Goal: Communication & Community: Share content

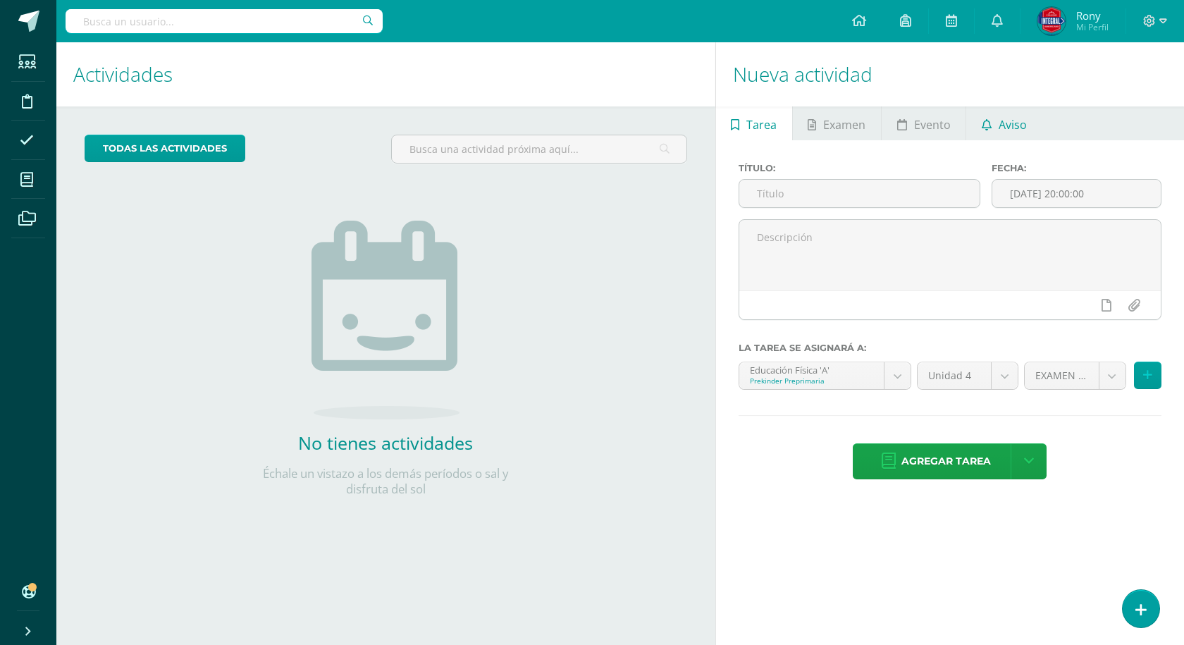
click at [1007, 125] on span "Aviso" at bounding box center [1013, 125] width 28 height 34
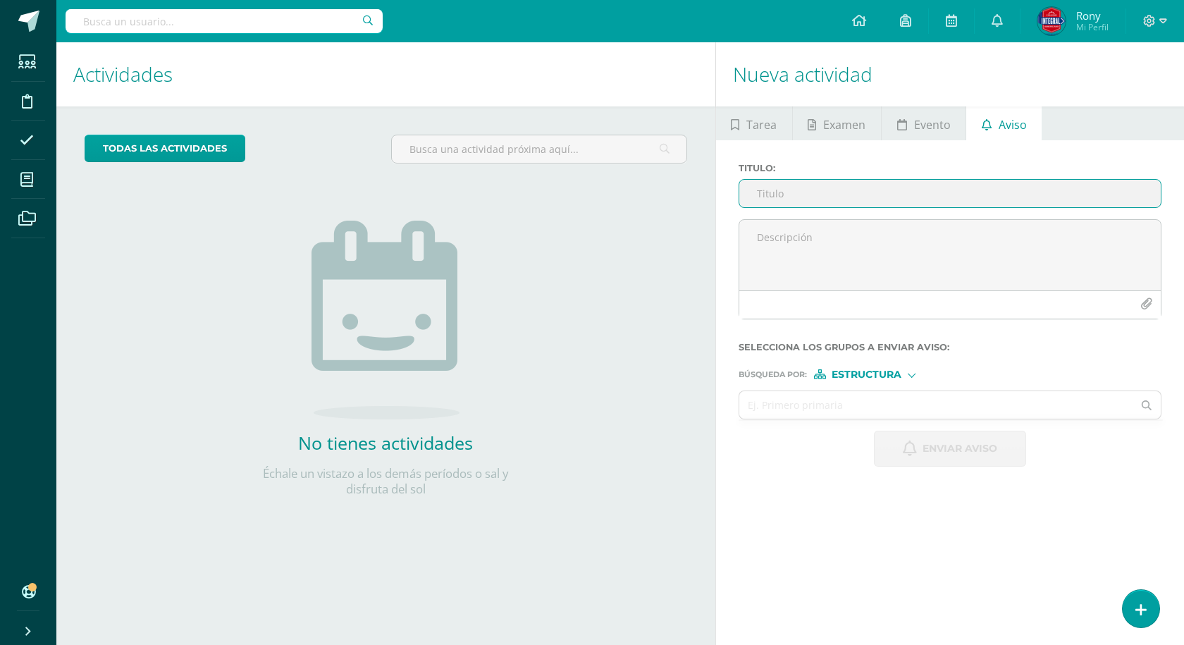
click at [832, 192] on input "Titulo :" at bounding box center [950, 193] width 422 height 27
paste input "🌴☀️ ¡VACACIONES INOLVIDABLES! ☀️🌴"
type input "🌴☀️ ¡VACACIONES INOLVIDABLES! ☀️🌴"
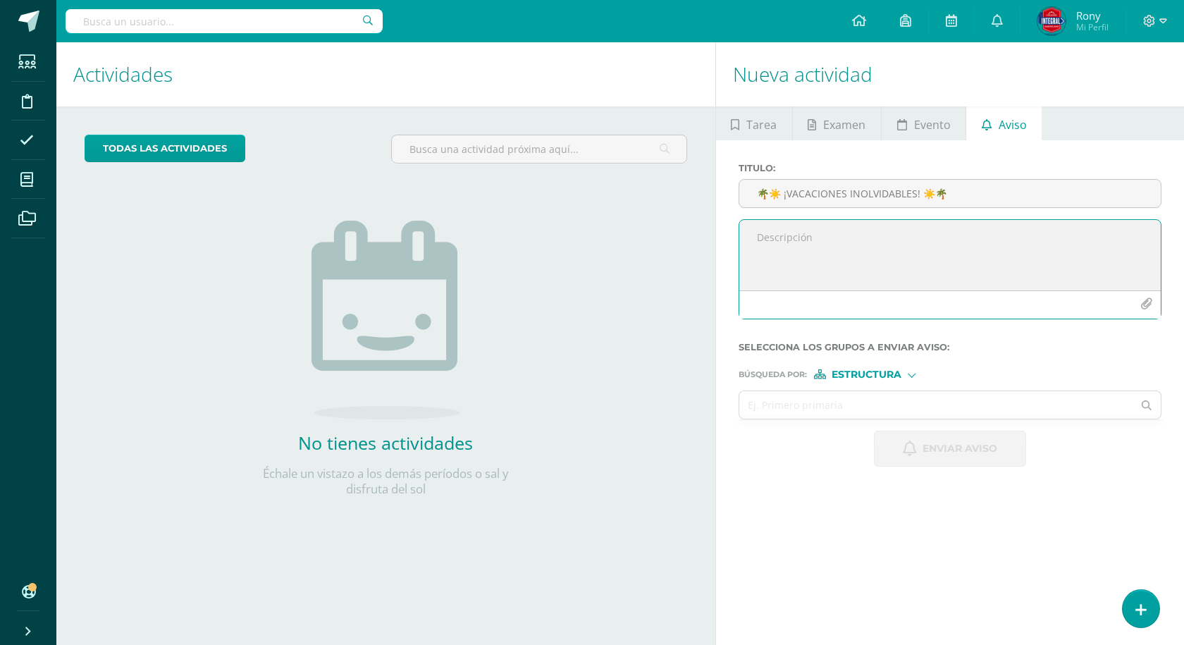
click at [759, 238] on textarea at bounding box center [950, 255] width 422 height 70
paste textarea "🎉 ¡El curso más divertido del año está por comenzar! Del [DATE] al [DATE] 👉 Niñ…"
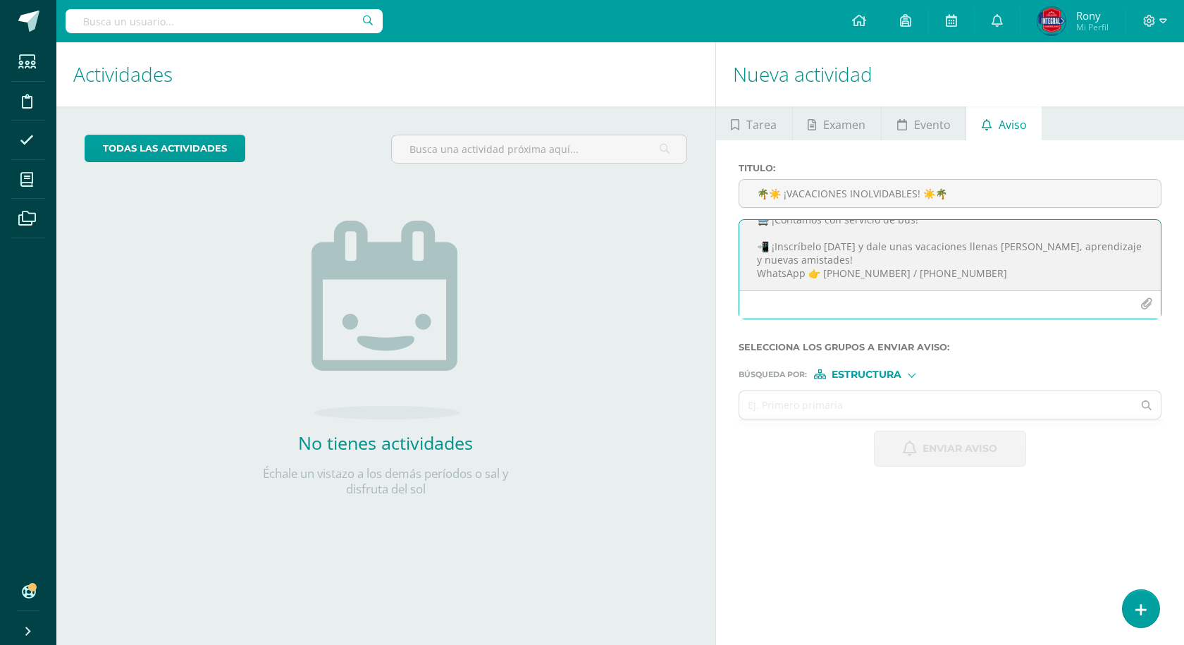
scroll to position [181, 0]
paste textarea "✨ ¡Cupos limitados! No te quedes fuera. ✨"
click at [1144, 305] on icon "button" at bounding box center [1147, 304] width 12 height 12
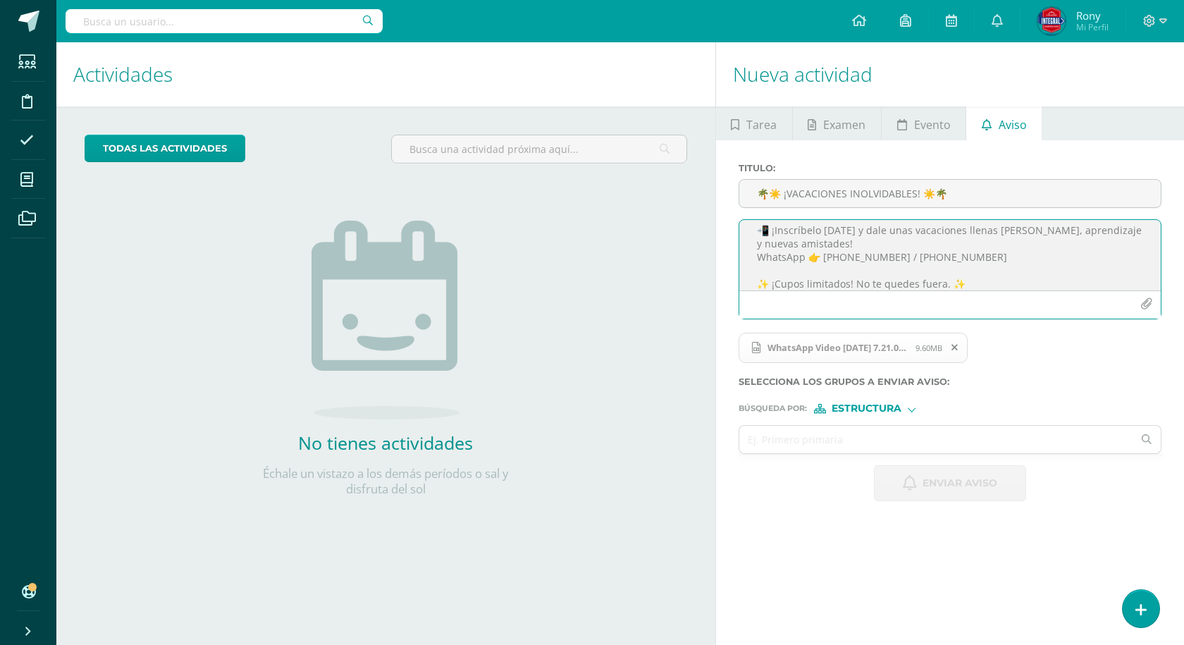
scroll to position [192, 0]
click at [1153, 300] on button "button" at bounding box center [1146, 303] width 27 height 27
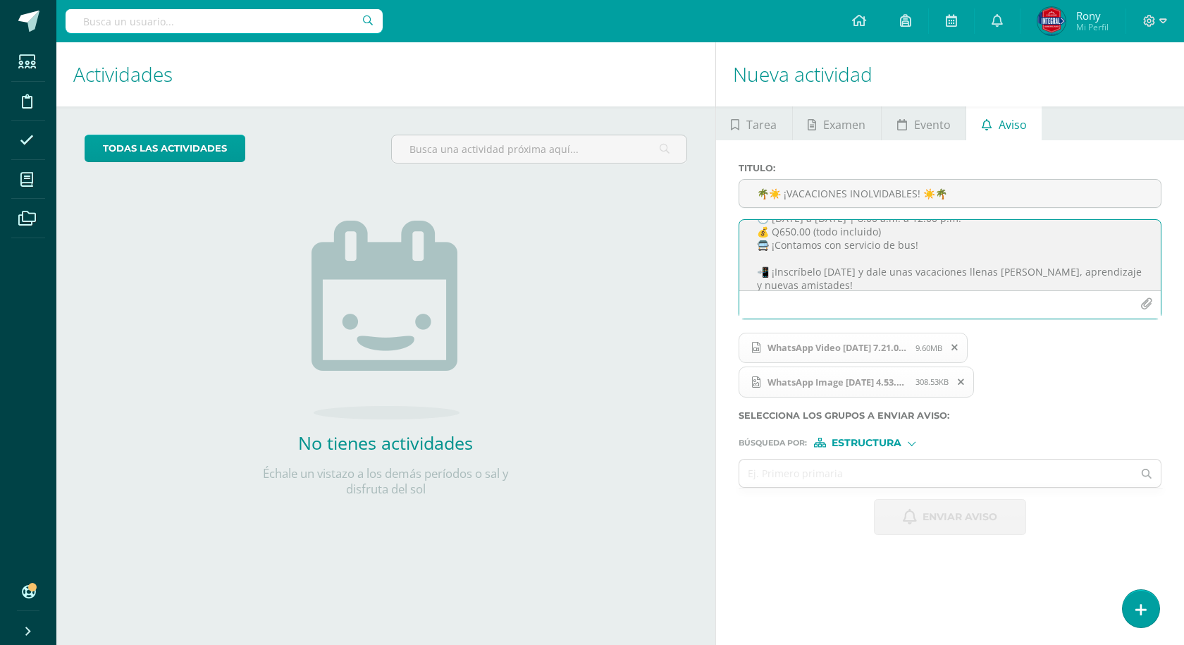
scroll to position [141, 0]
click at [938, 229] on textarea "🎉 ¡El curso más divertido del año está por comenzar! Del [DATE] al [DATE] 👉 Niñ…" at bounding box center [950, 255] width 422 height 70
click at [882, 233] on textarea "🎉 ¡El curso más divertido del año está por comenzar! Del [DATE] al [DATE] 👉 Niñ…" at bounding box center [950, 255] width 422 height 70
click at [1074, 233] on textarea "🎉 ¡El curso más divertido del año está por comenzar! Del [DATE] al [DATE] 👉 Niñ…" at bounding box center [950, 255] width 422 height 70
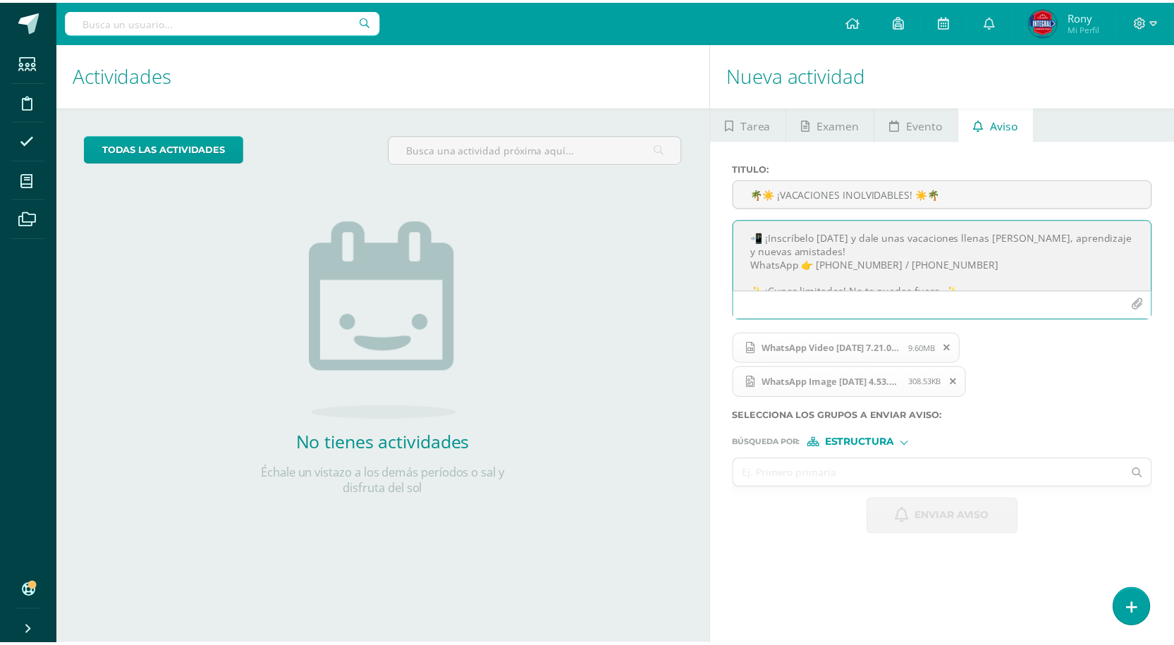
scroll to position [192, 0]
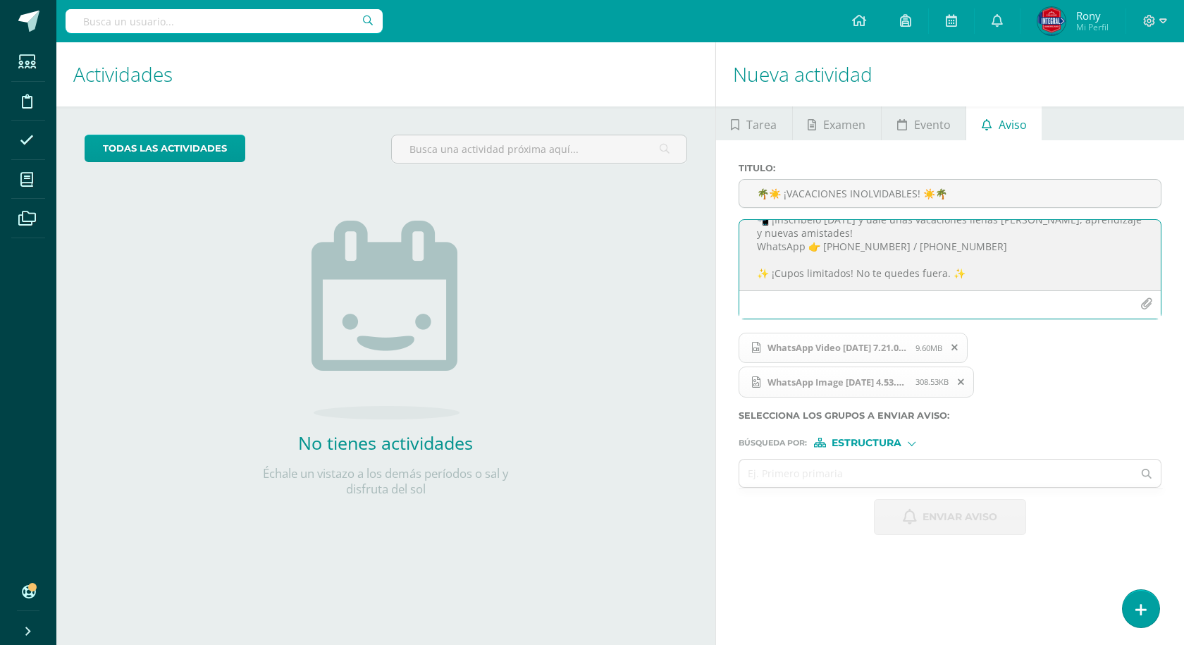
type textarea "🎉 ¡El curso más divertido del año está por comenzar! Del [DATE] al [DATE] 👉 Niñ…"
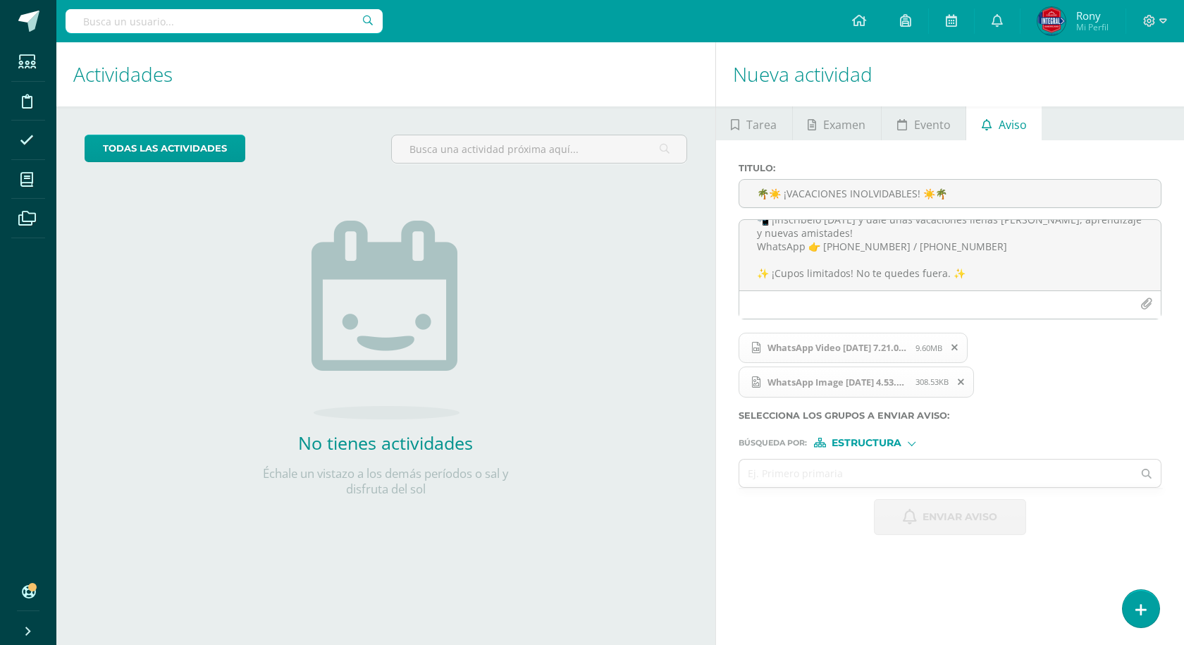
click at [913, 452] on form "Titulo : 🌴☀️ ¡VACACIONES INOLVIDABLES! ☀️🌴 🎉 ¡El curso más divertido del año es…" at bounding box center [950, 349] width 423 height 372
click at [916, 441] on div "Estructura" at bounding box center [867, 443] width 106 height 10
click at [1041, 401] on div "WhatsApp Video [DATE] 7.21.06 AM.mp4 9.60MB WhatsApp Image [DATE] 4.53.13 PM.jp…" at bounding box center [948, 371] width 423 height 80
click at [837, 475] on input "text" at bounding box center [936, 473] width 394 height 27
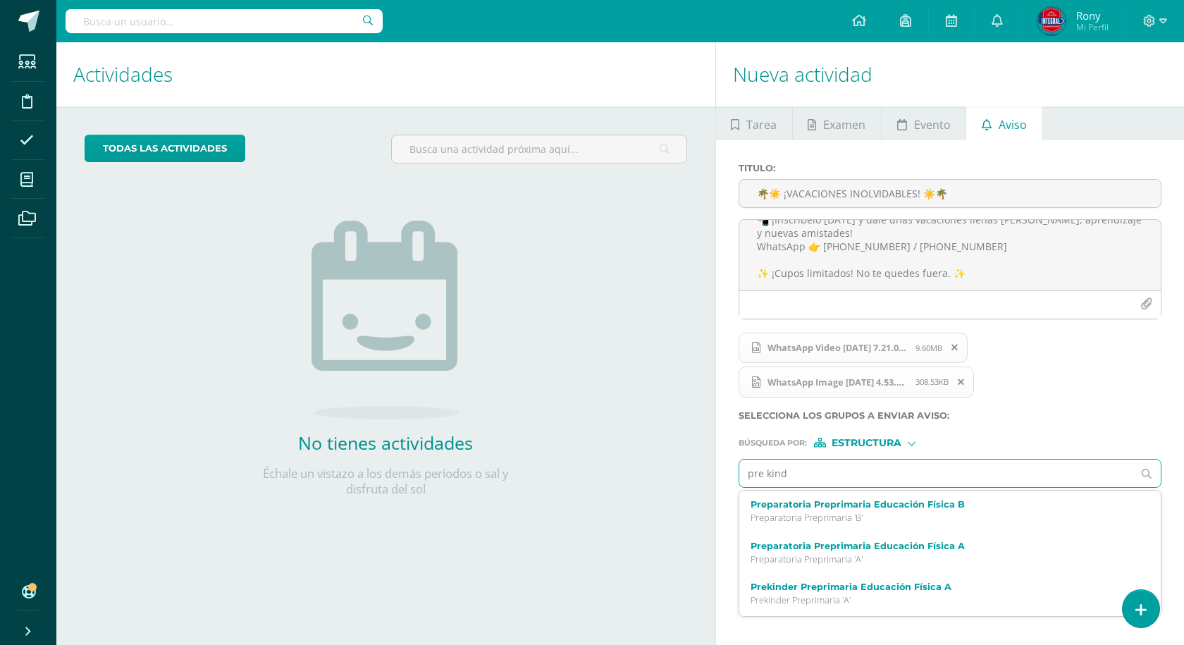
type input "pre kinde"
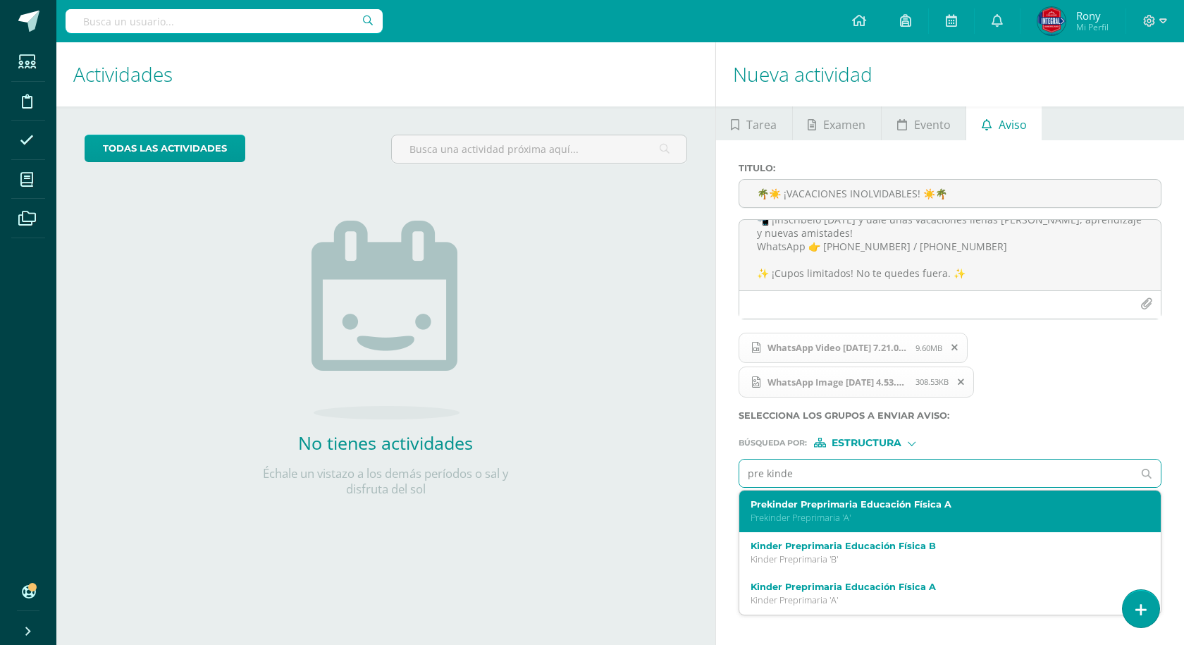
click at [847, 514] on p "Prekinder Preprimaria 'A'" at bounding box center [942, 518] width 382 height 12
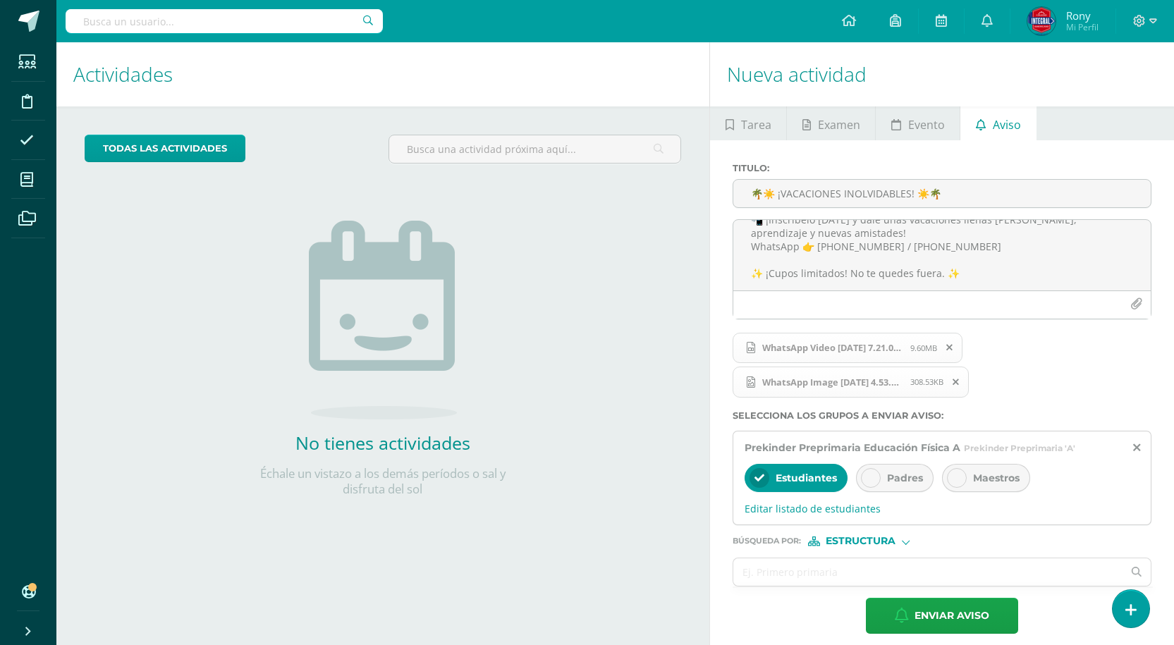
click at [884, 480] on div "Padres" at bounding box center [895, 478] width 78 height 28
click at [878, 575] on input "text" at bounding box center [927, 571] width 389 height 27
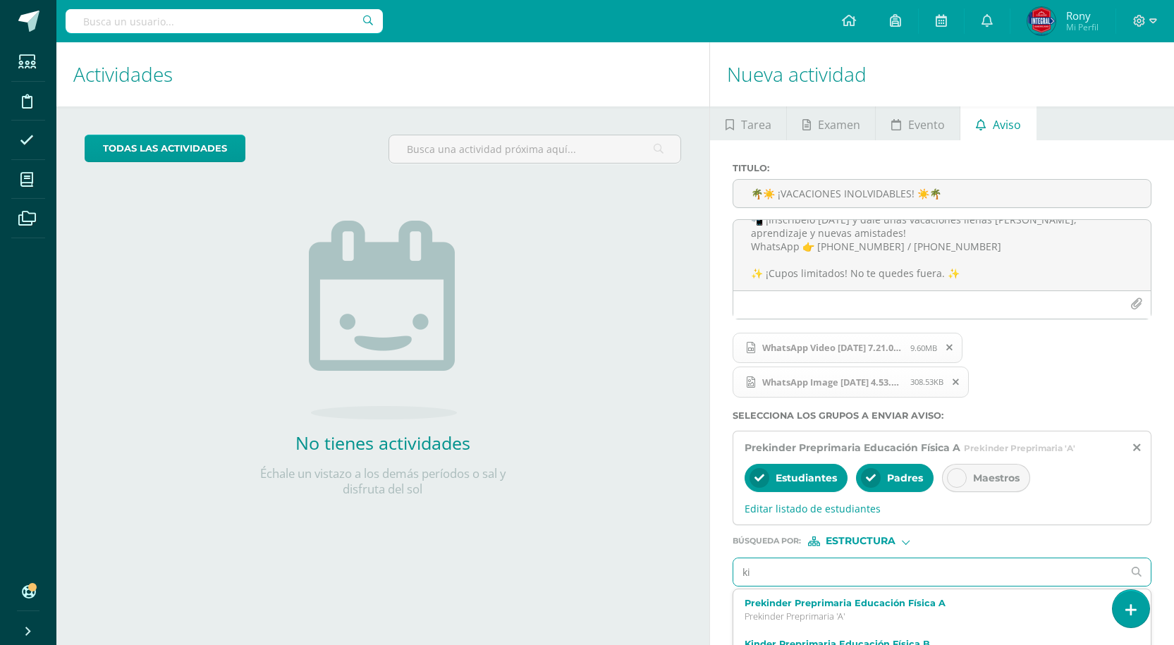
type input "kin"
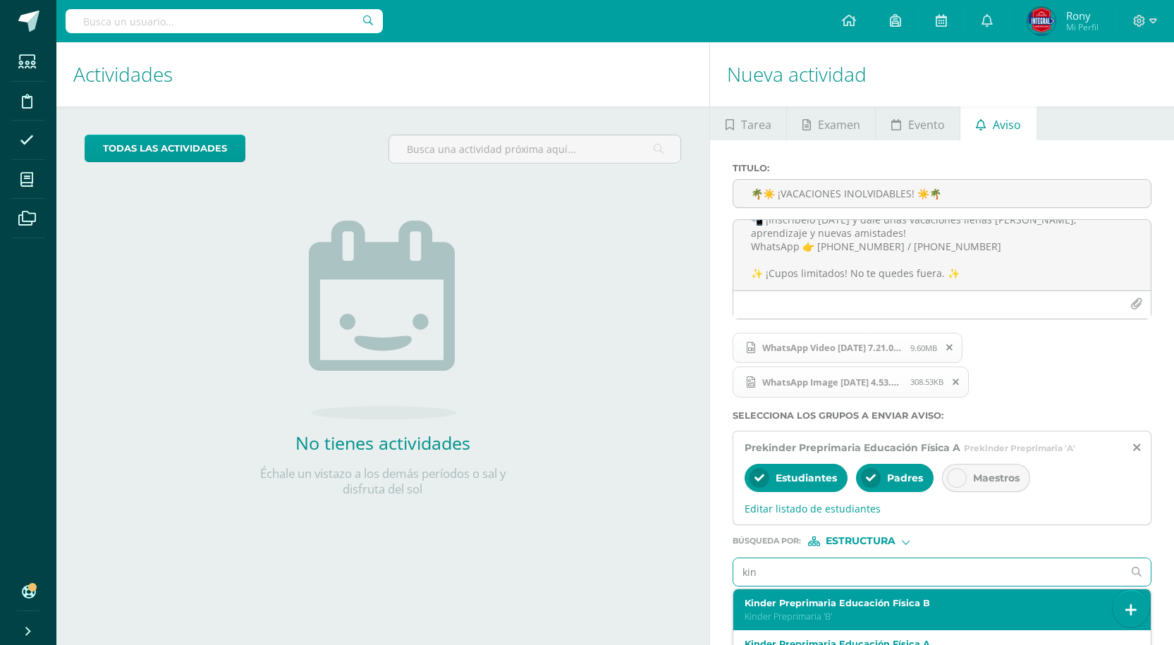
click at [880, 598] on label "Kinder Preprimaria Educación Física B" at bounding box center [933, 603] width 378 height 11
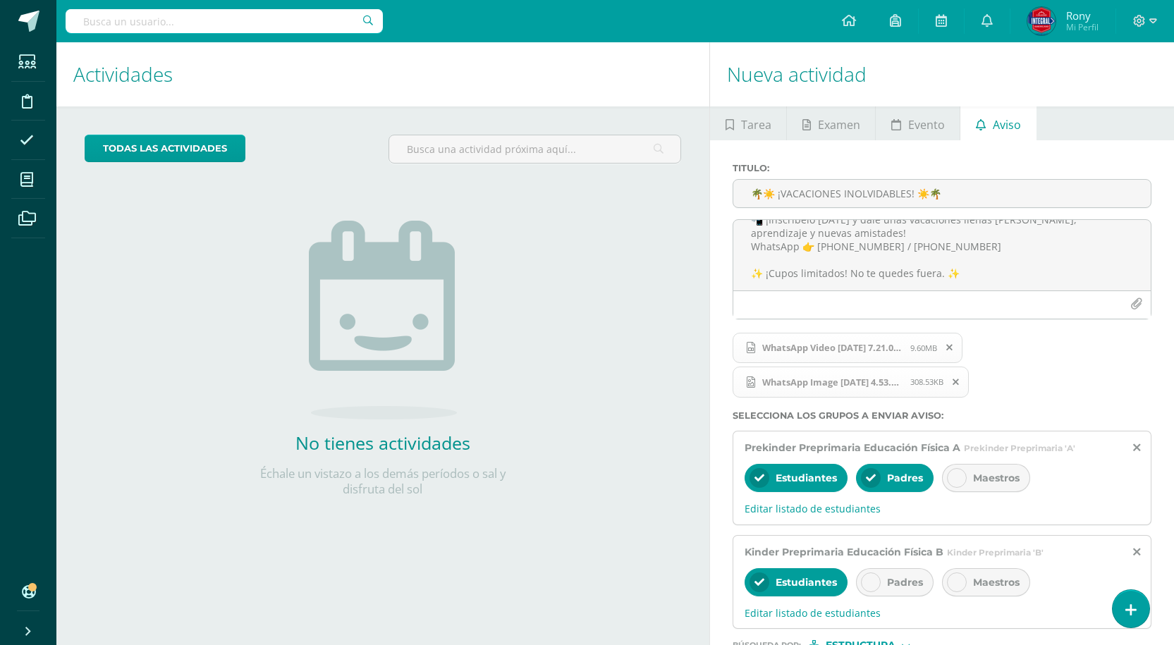
click at [894, 584] on span "Padres" at bounding box center [905, 582] width 36 height 13
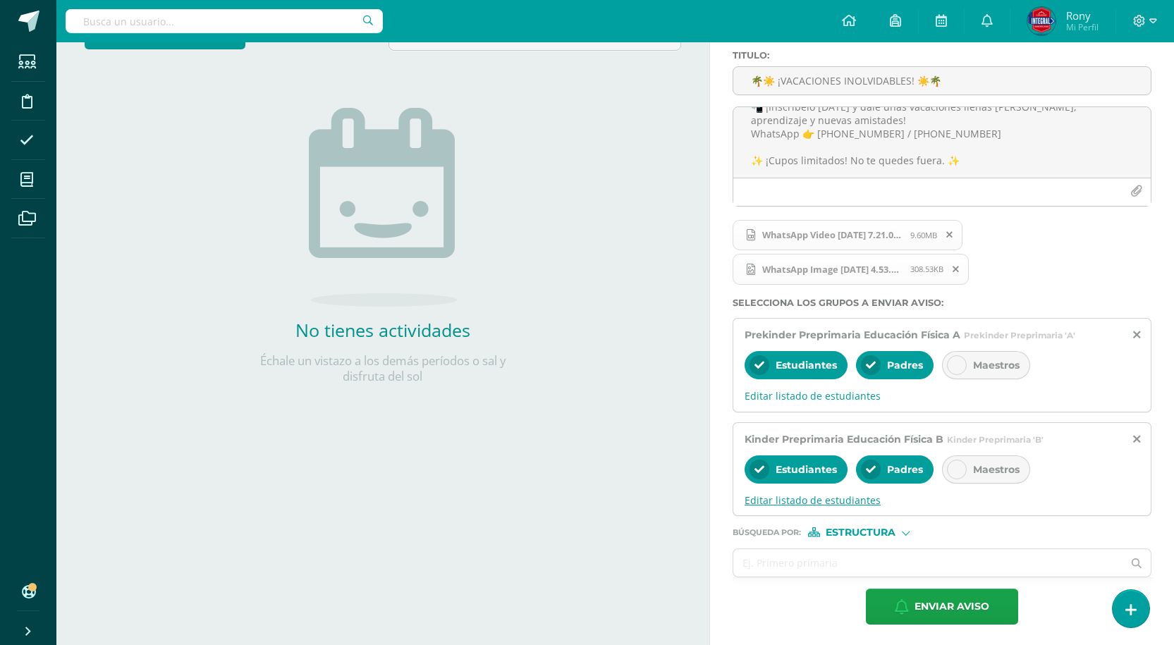
scroll to position [115, 0]
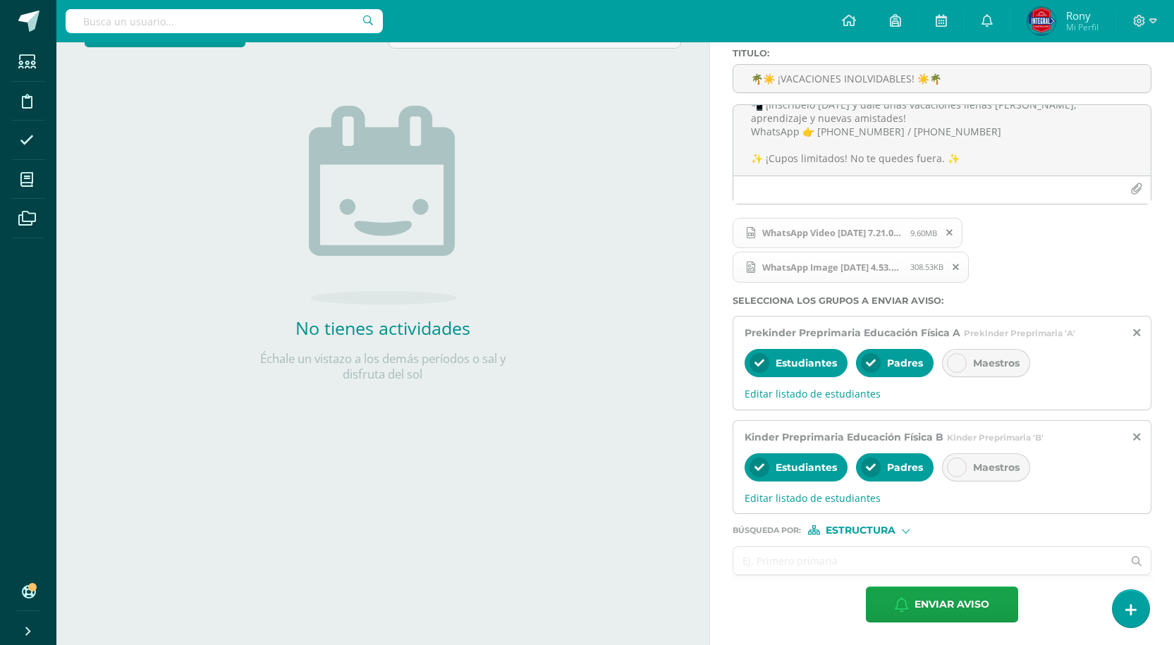
click at [883, 563] on input "text" at bounding box center [927, 560] width 389 height 27
type input "d"
type input "s"
type input "kin"
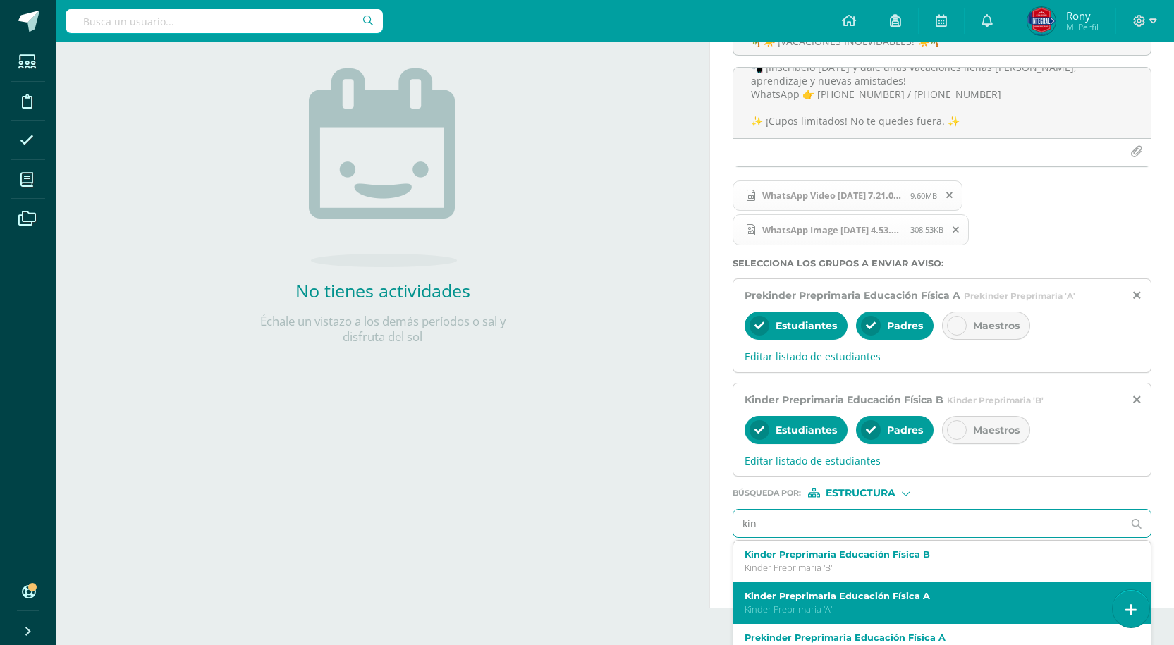
scroll to position [173, 0]
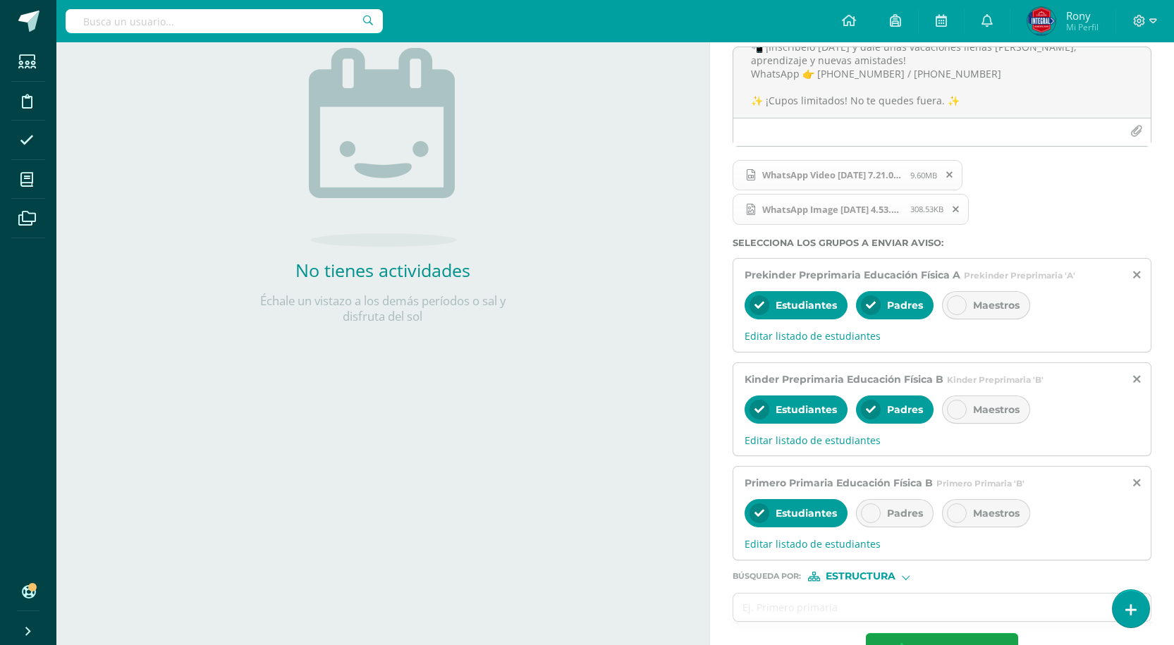
click at [912, 515] on span "Padres" at bounding box center [905, 513] width 36 height 13
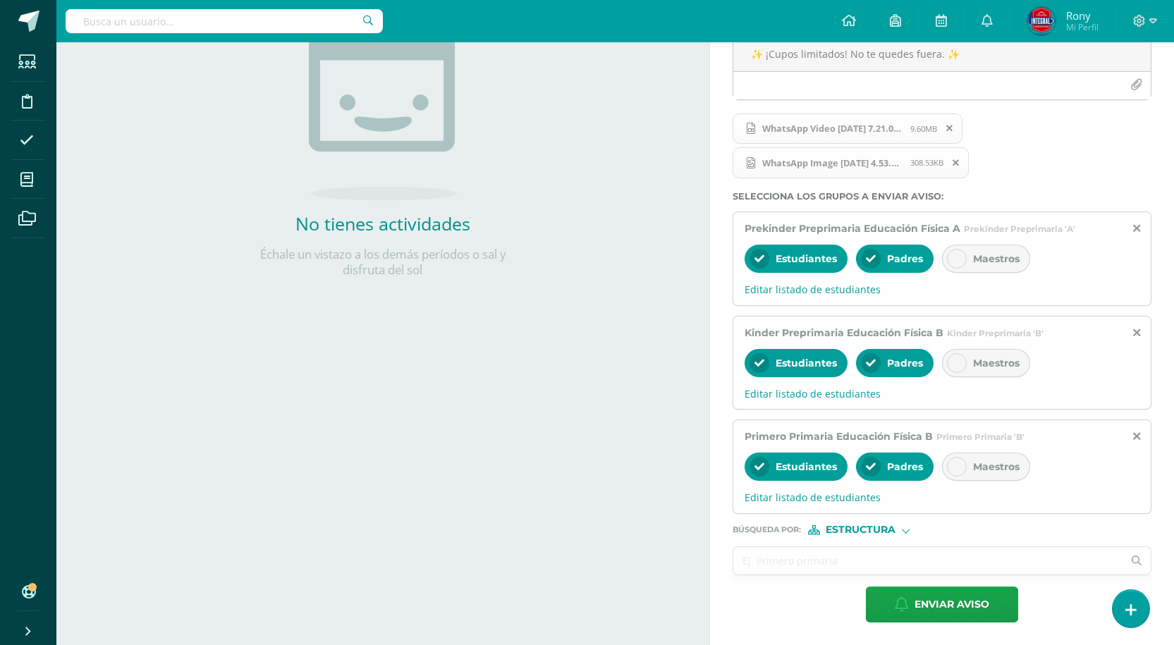
click at [882, 567] on input "text" at bounding box center [927, 560] width 389 height 27
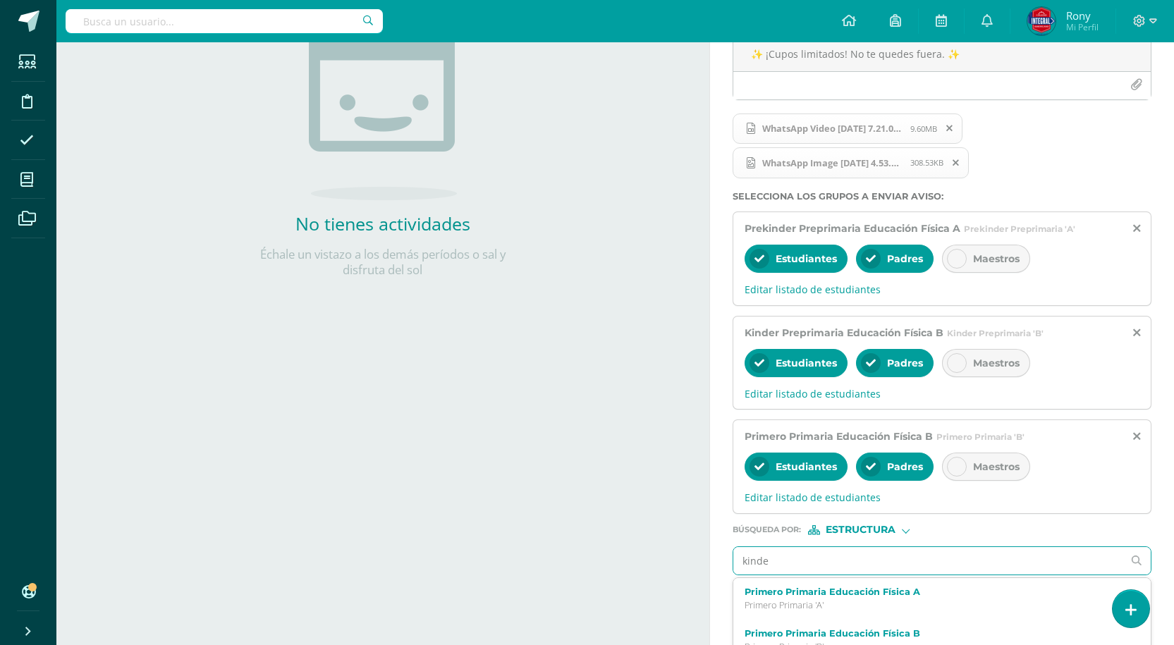
type input "kinder"
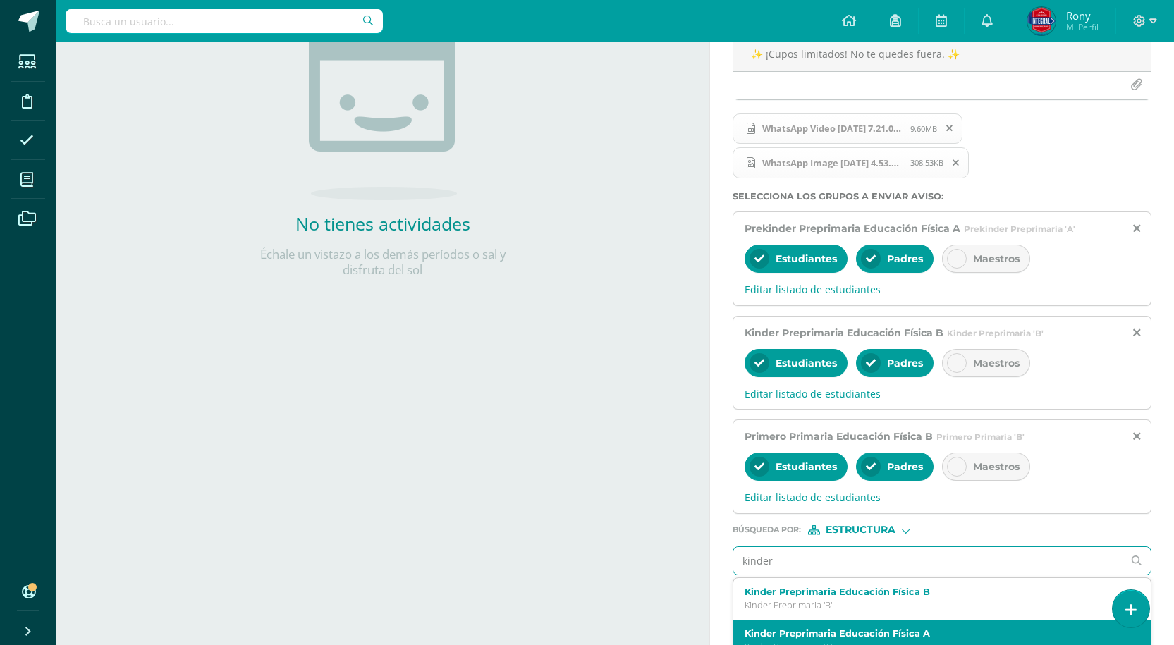
click at [870, 637] on label "Kinder Preprimaria Educación Física A" at bounding box center [933, 633] width 378 height 11
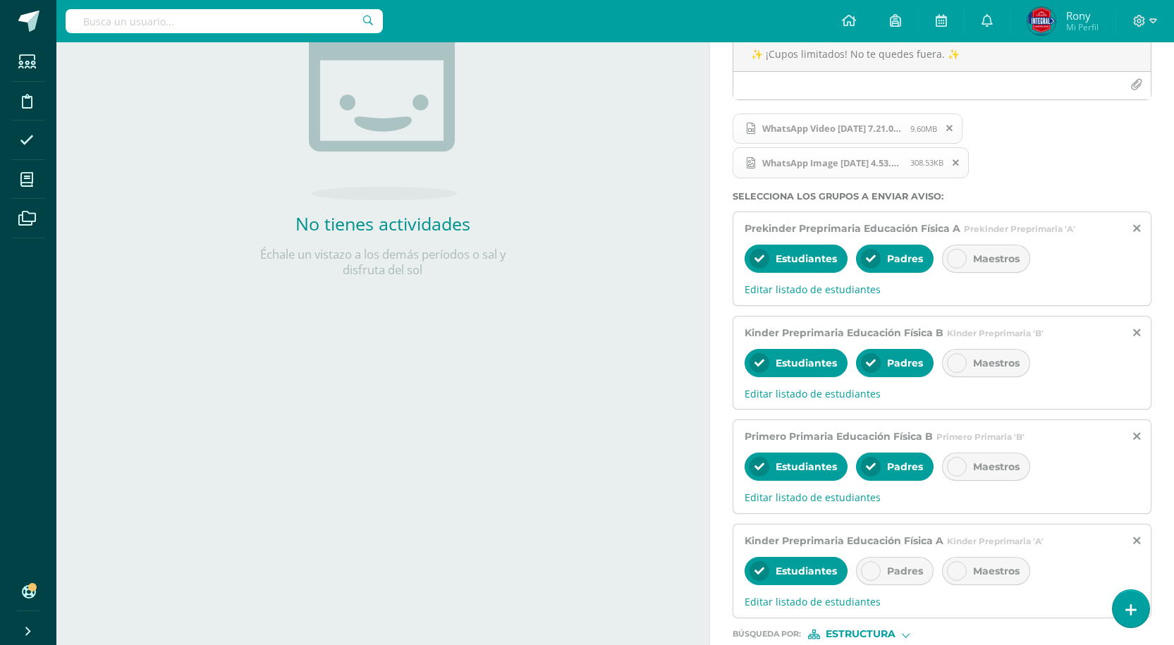
click at [905, 575] on span "Padres" at bounding box center [905, 571] width 36 height 13
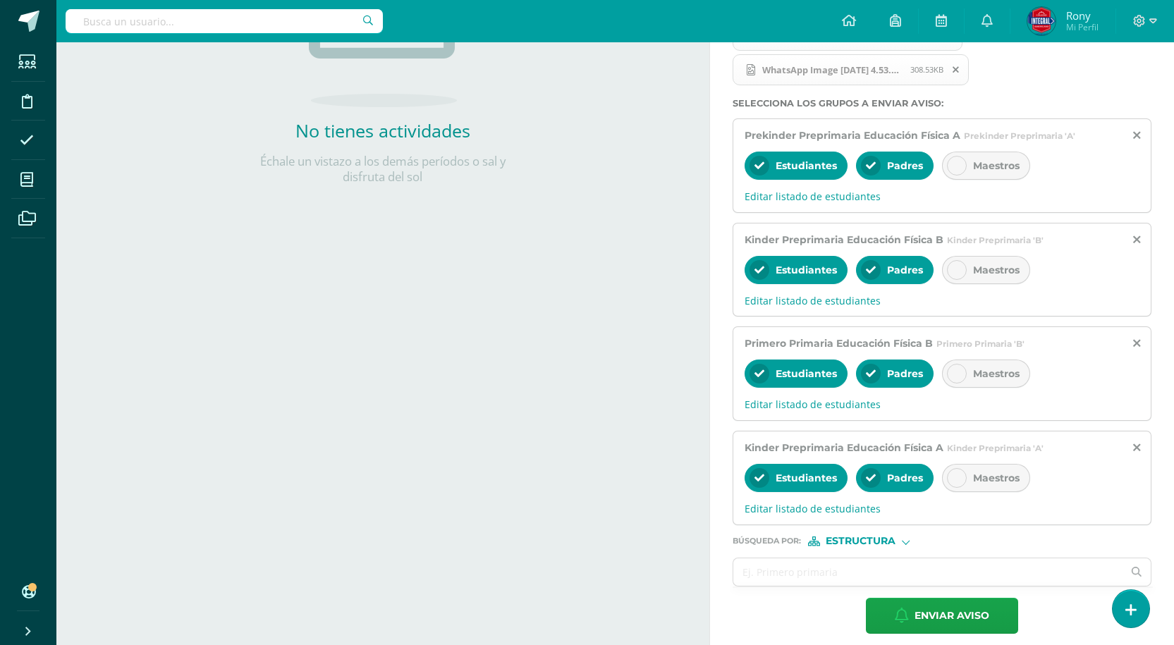
scroll to position [324, 0]
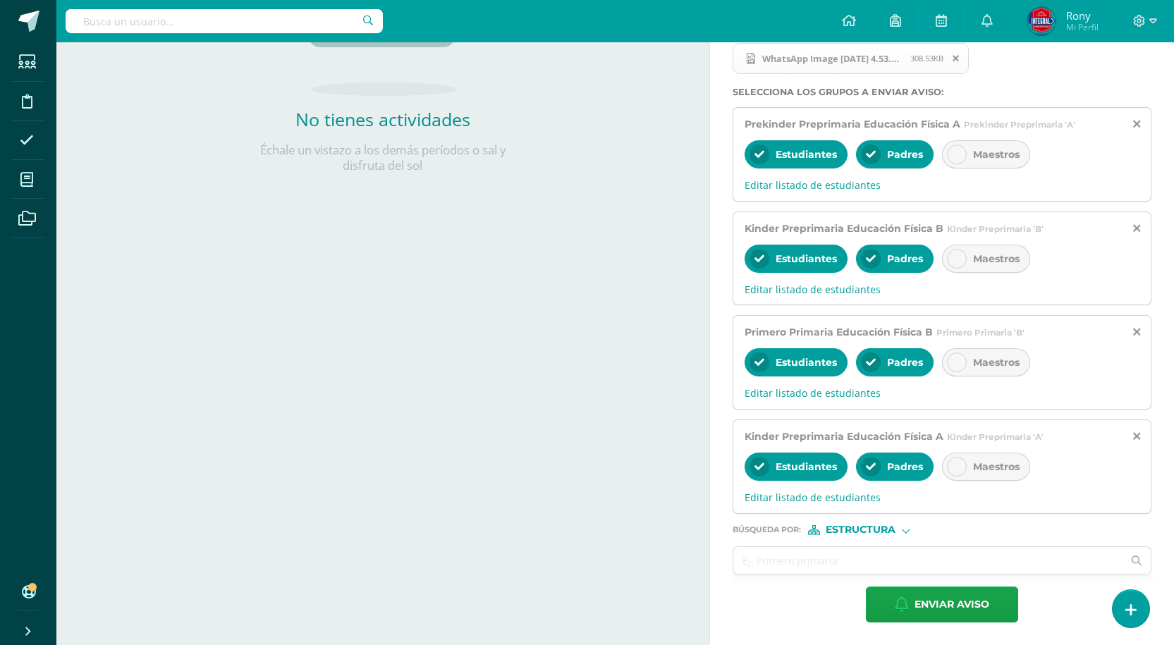
click at [1142, 329] on div "Primero Primaria Educación Física B Primero Primaria 'B' Estudiantes Padres Mae…" at bounding box center [941, 362] width 419 height 94
click at [1134, 331] on icon at bounding box center [1136, 332] width 7 height 12
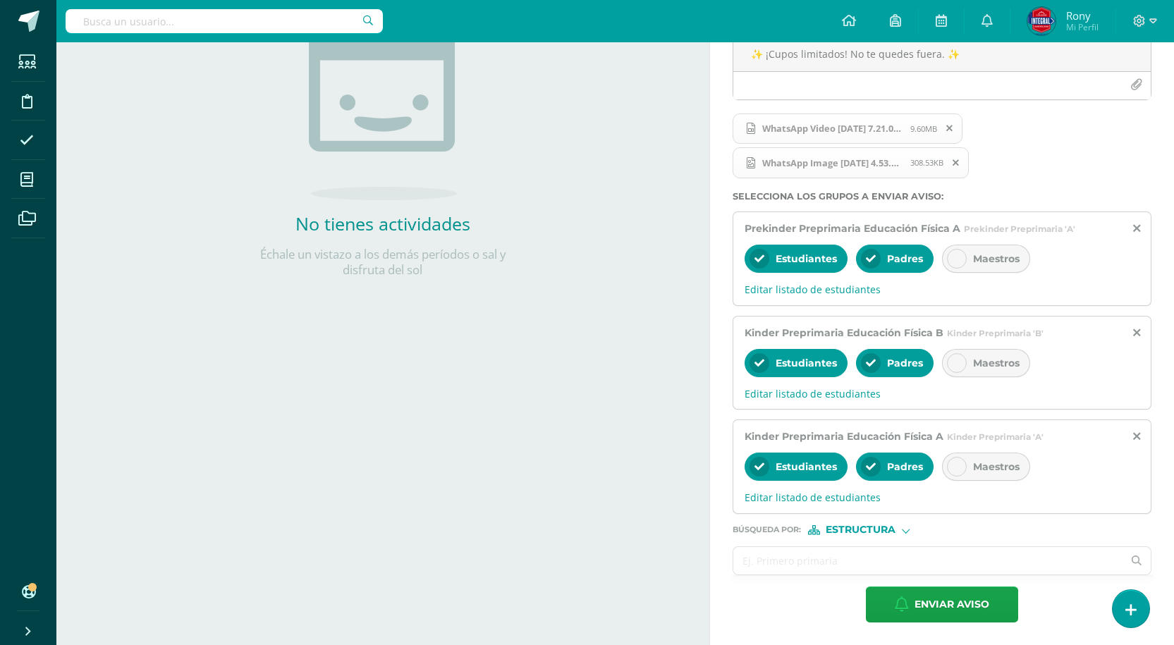
click at [830, 557] on input "text" at bounding box center [927, 560] width 389 height 27
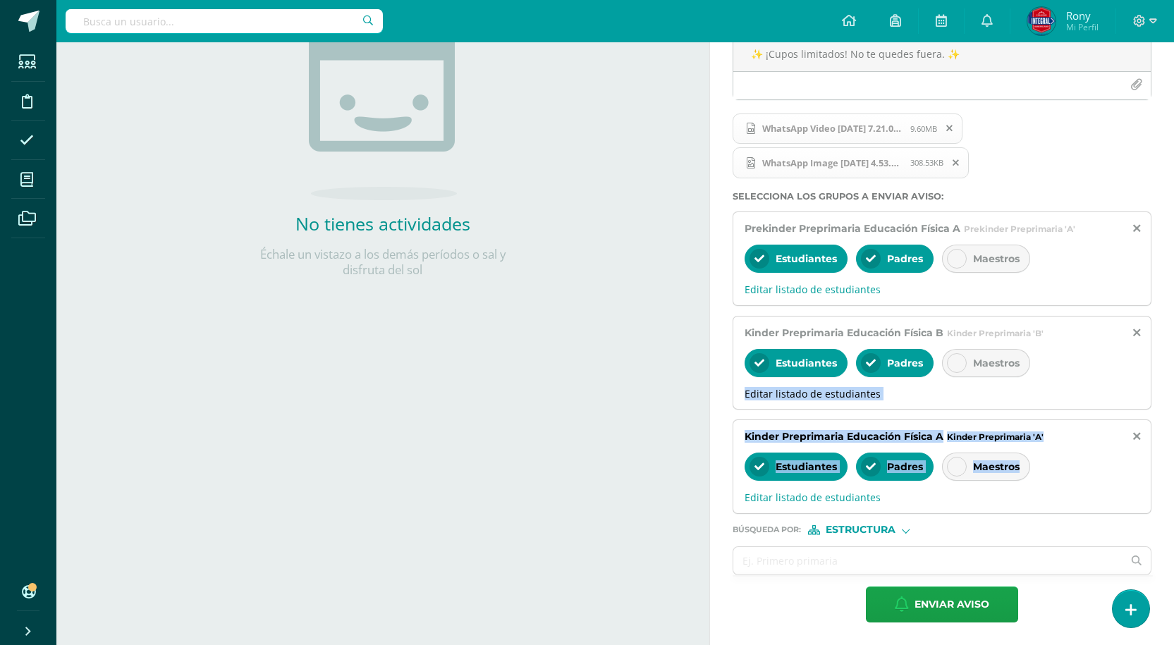
drag, startPoint x: 1074, startPoint y: 477, endPoint x: 1073, endPoint y: 357, distance: 119.1
click at [1073, 357] on div "Prekinder Preprimaria Educación Física A Prekinder Preprimaria 'A' Estudiantes …" at bounding box center [941, 362] width 419 height 302
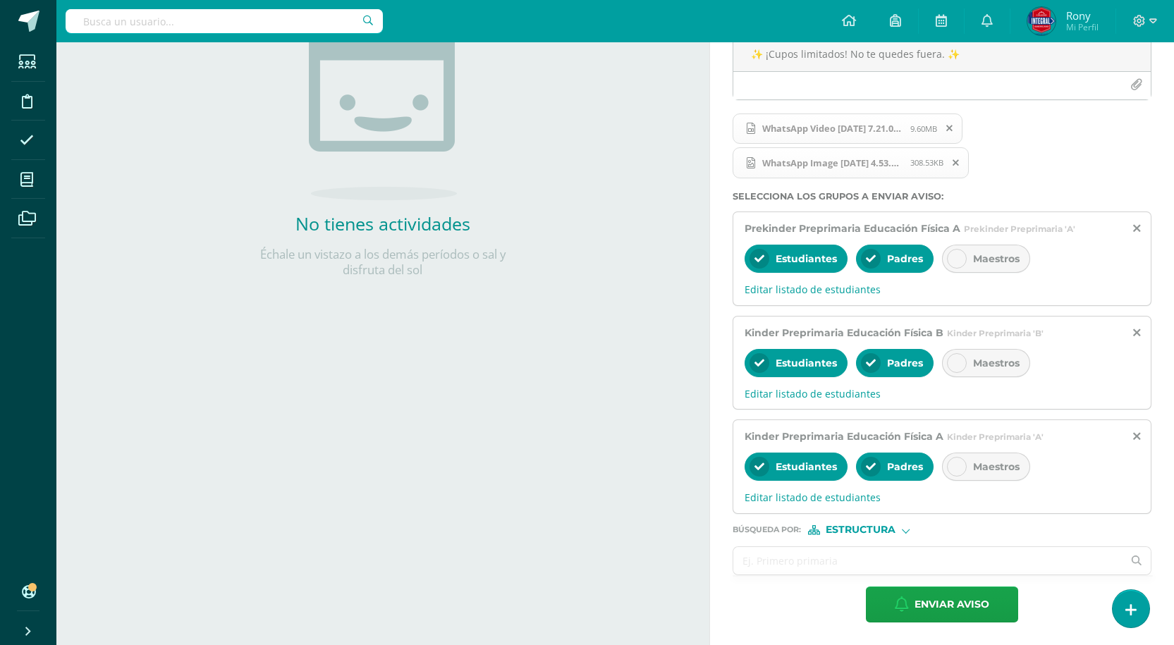
click at [878, 558] on input "text" at bounding box center [927, 560] width 389 height 27
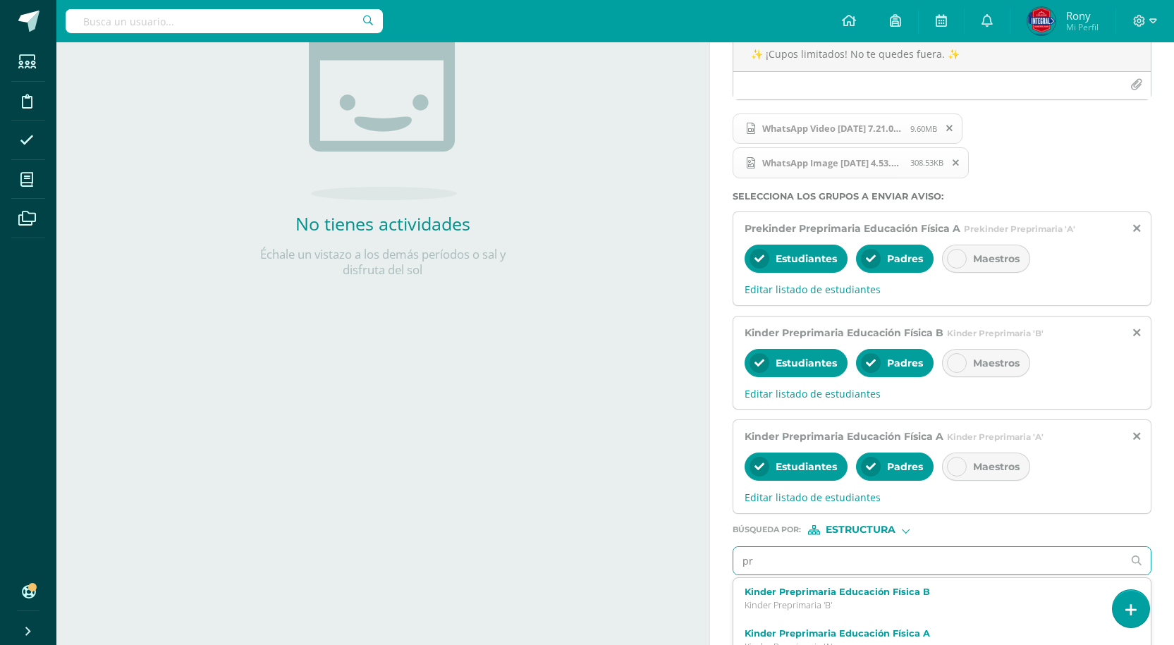
type input "pre"
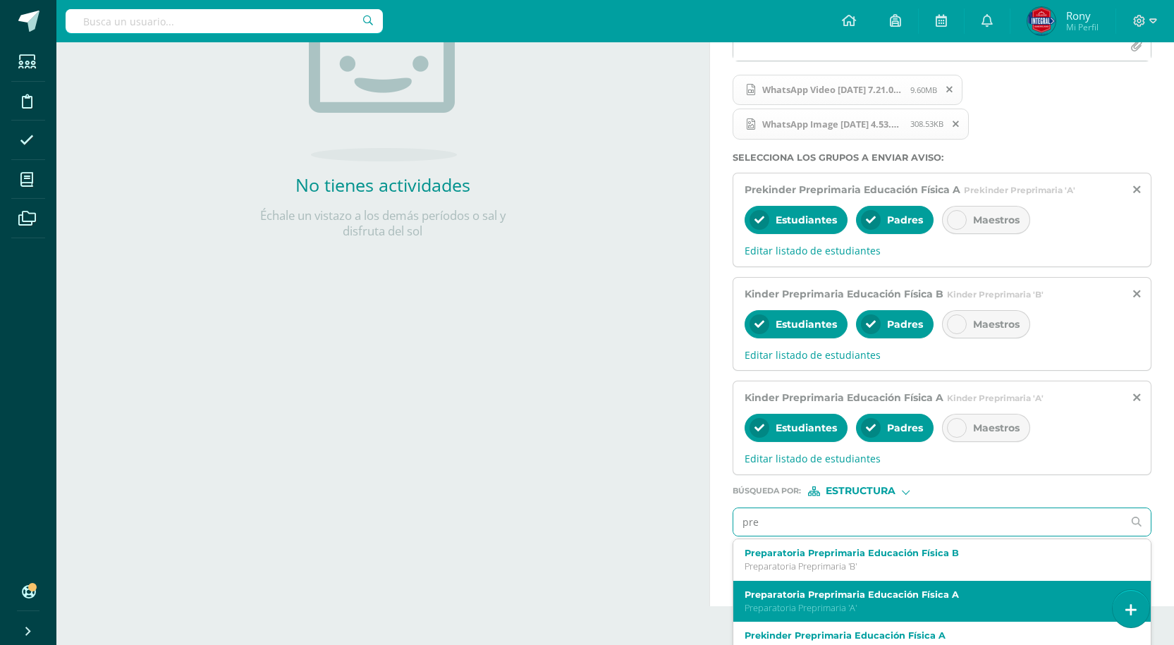
scroll to position [278, 0]
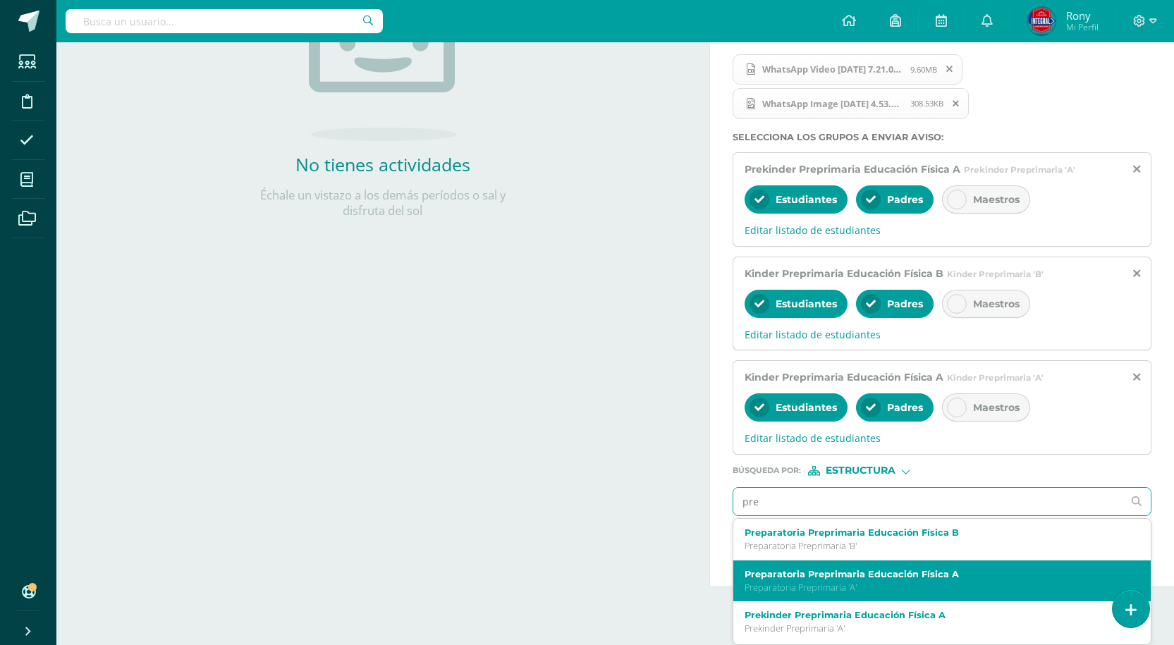
click at [849, 560] on div "Preparatoria Preprimaria Educación Física A Preparatoria Preprimaria 'A'" at bounding box center [941, 581] width 417 height 42
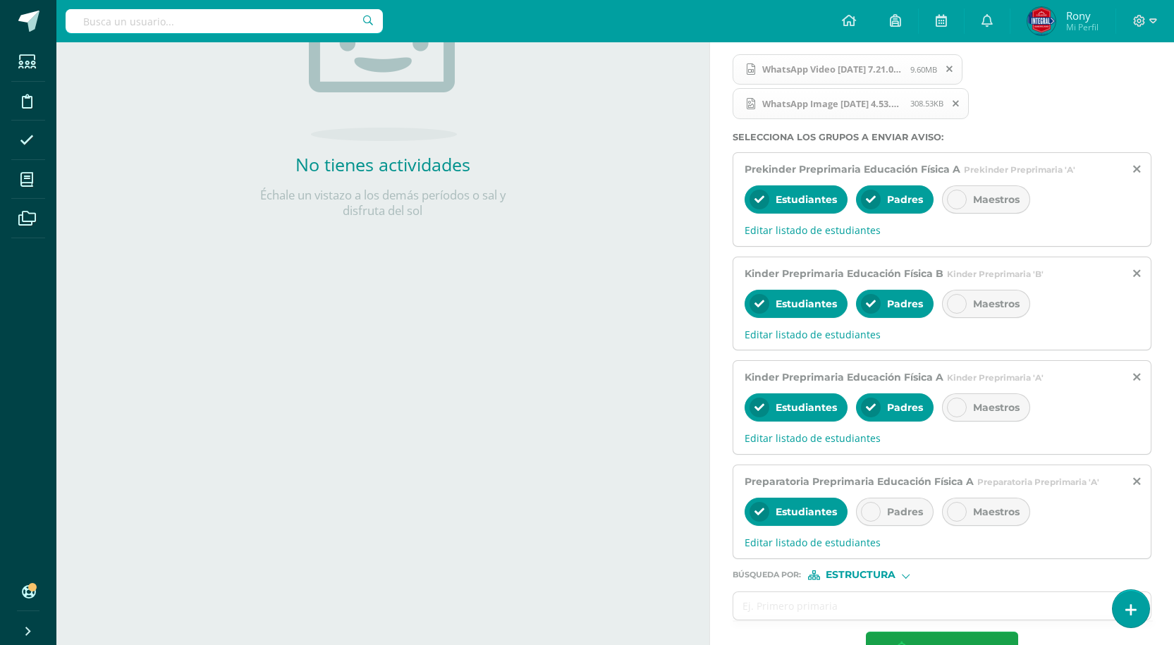
click at [888, 504] on div "Padres" at bounding box center [895, 512] width 78 height 28
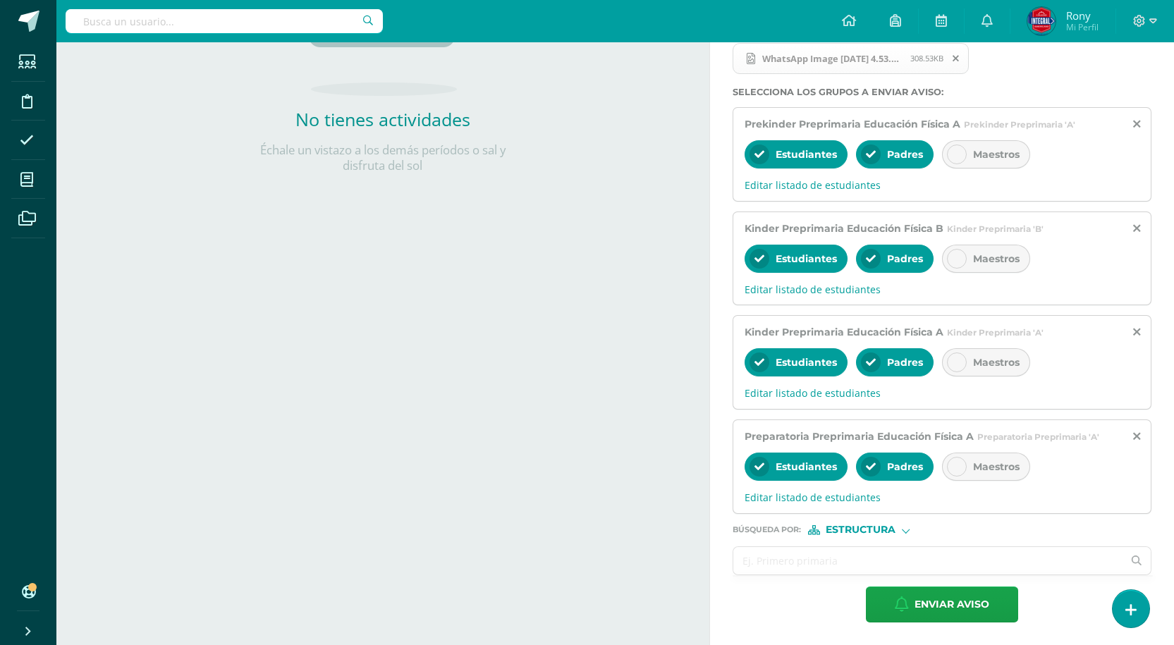
click at [851, 570] on input "text" at bounding box center [927, 560] width 389 height 27
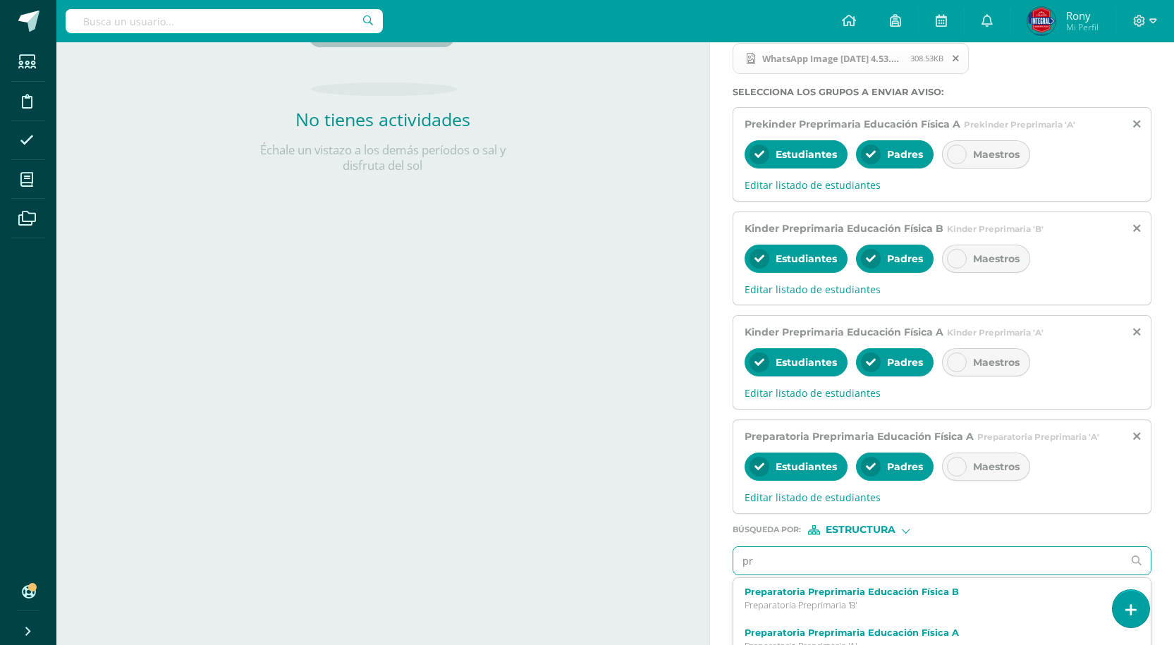
type input "pre"
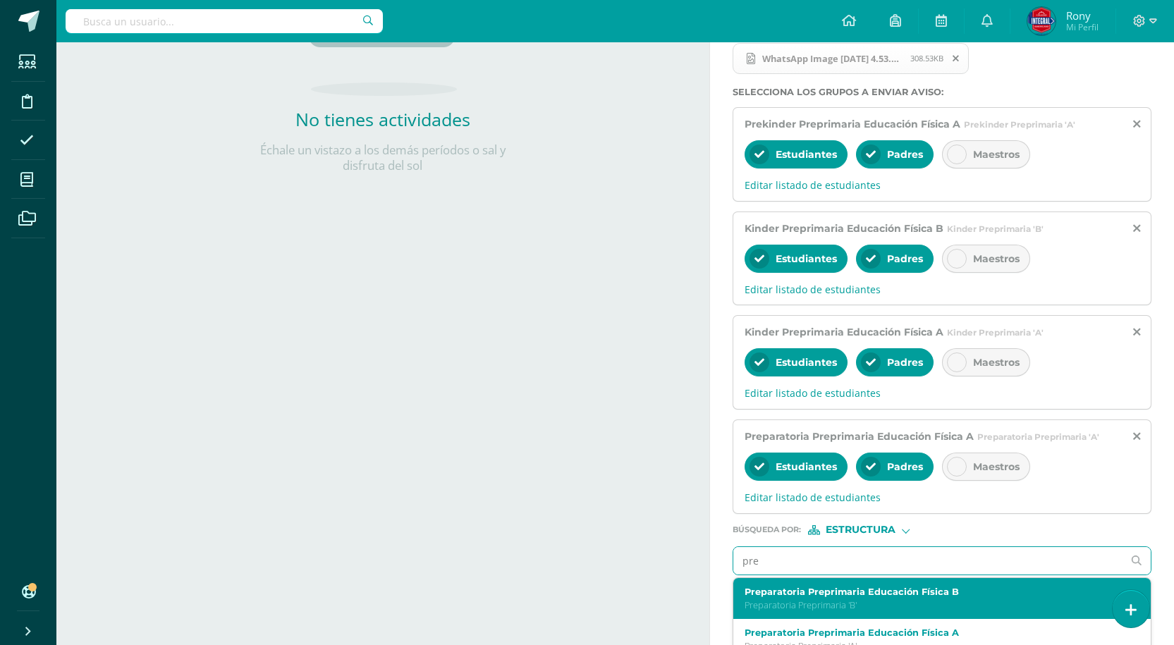
click at [853, 595] on label "Preparatoria Preprimaria Educación Física B" at bounding box center [933, 592] width 378 height 11
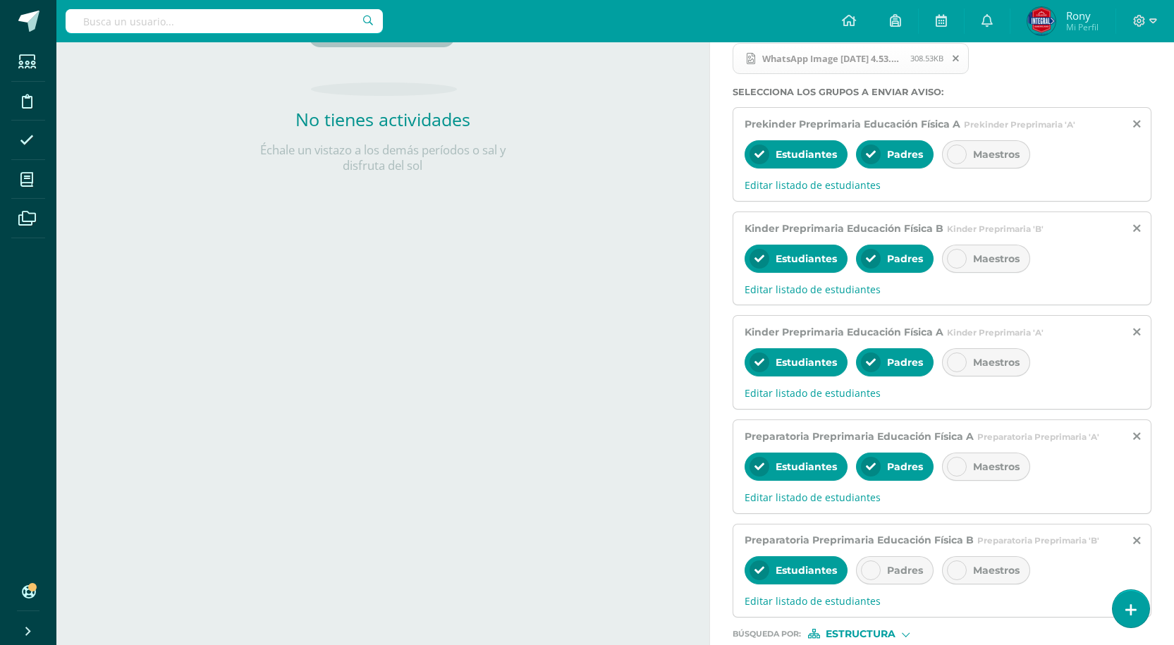
click at [897, 569] on span "Padres" at bounding box center [905, 570] width 36 height 13
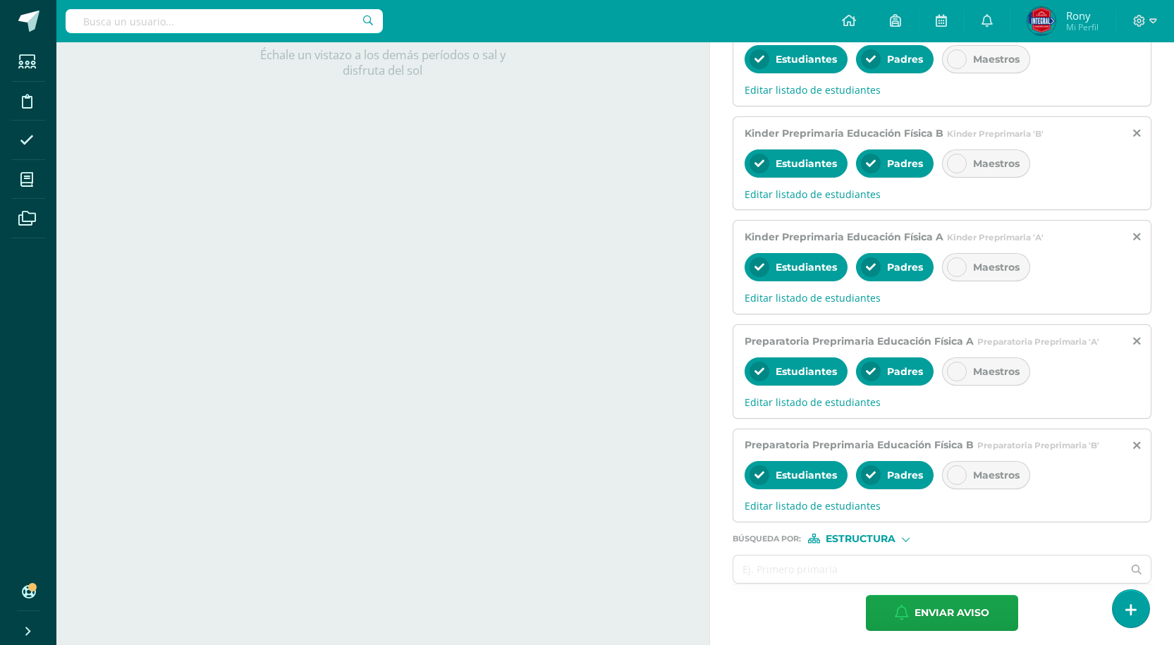
scroll to position [427, 0]
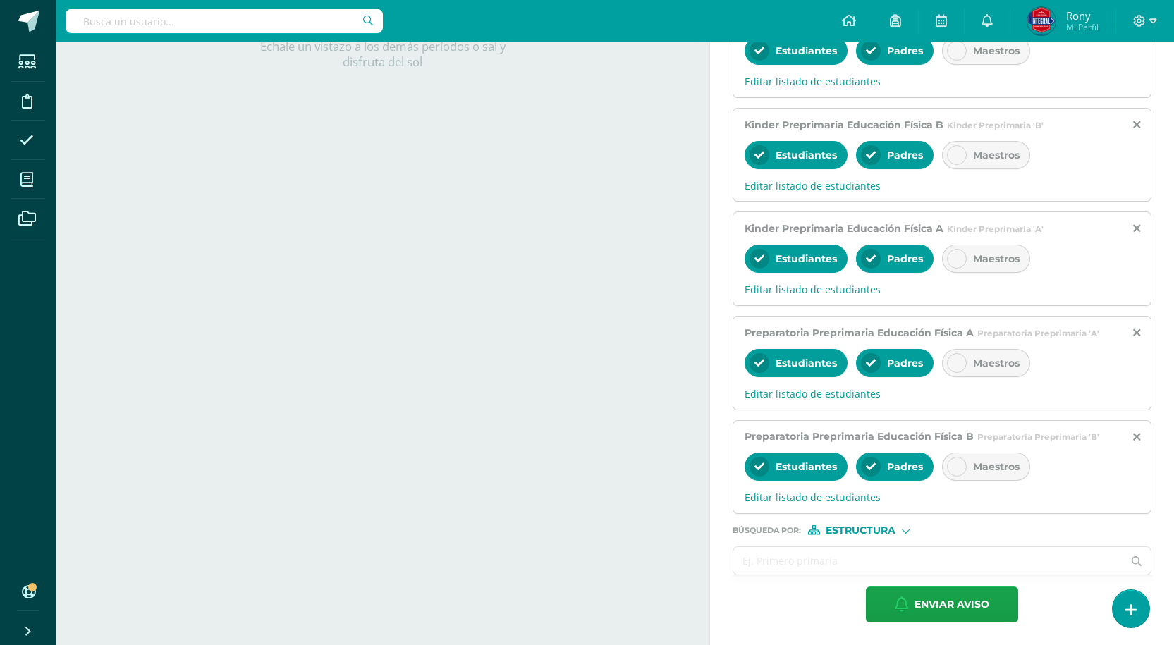
click at [853, 555] on input "text" at bounding box center [927, 560] width 389 height 27
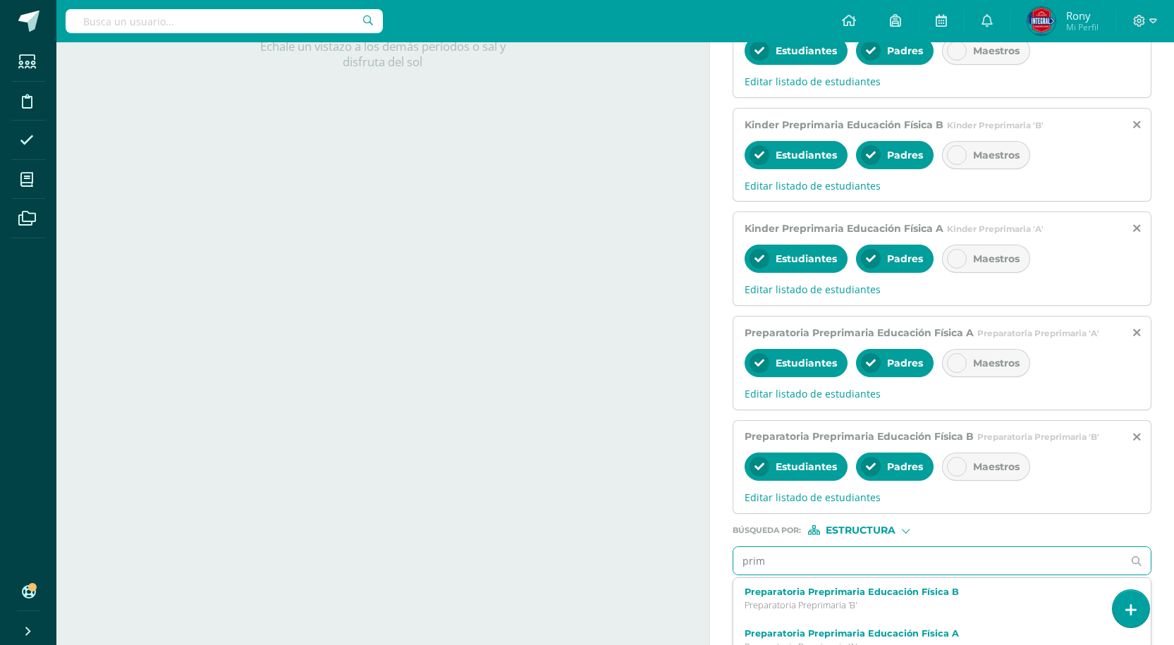
type input "prime"
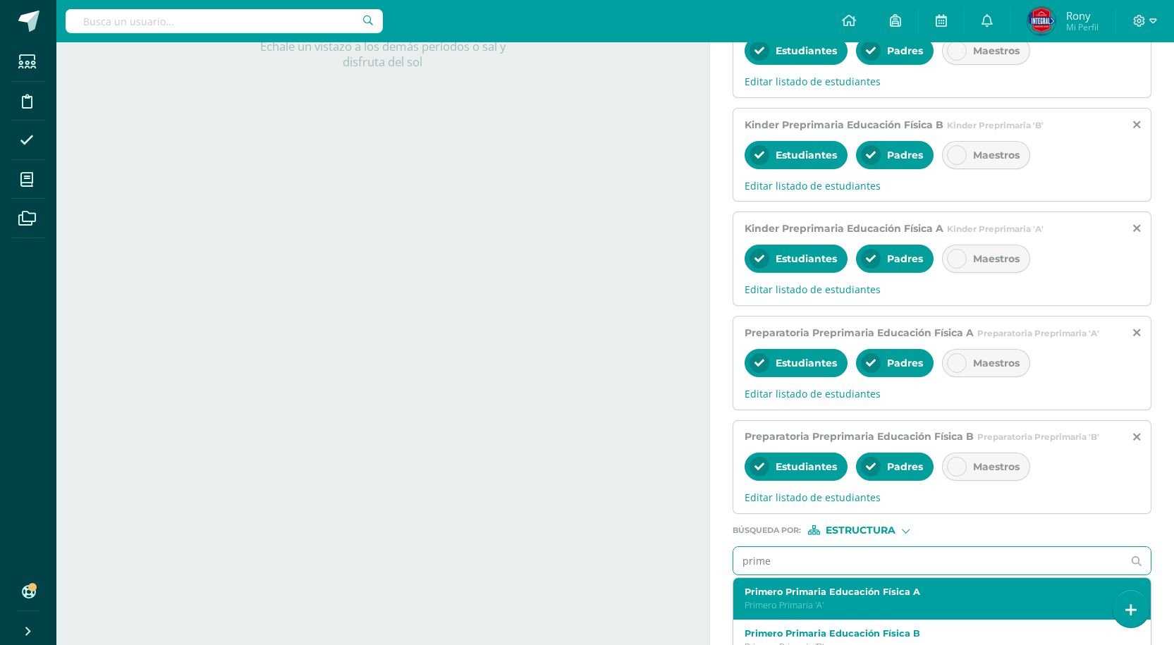
click at [869, 613] on div "Primero Primaria Educación Física A Primero Primaria 'A'" at bounding box center [941, 599] width 417 height 42
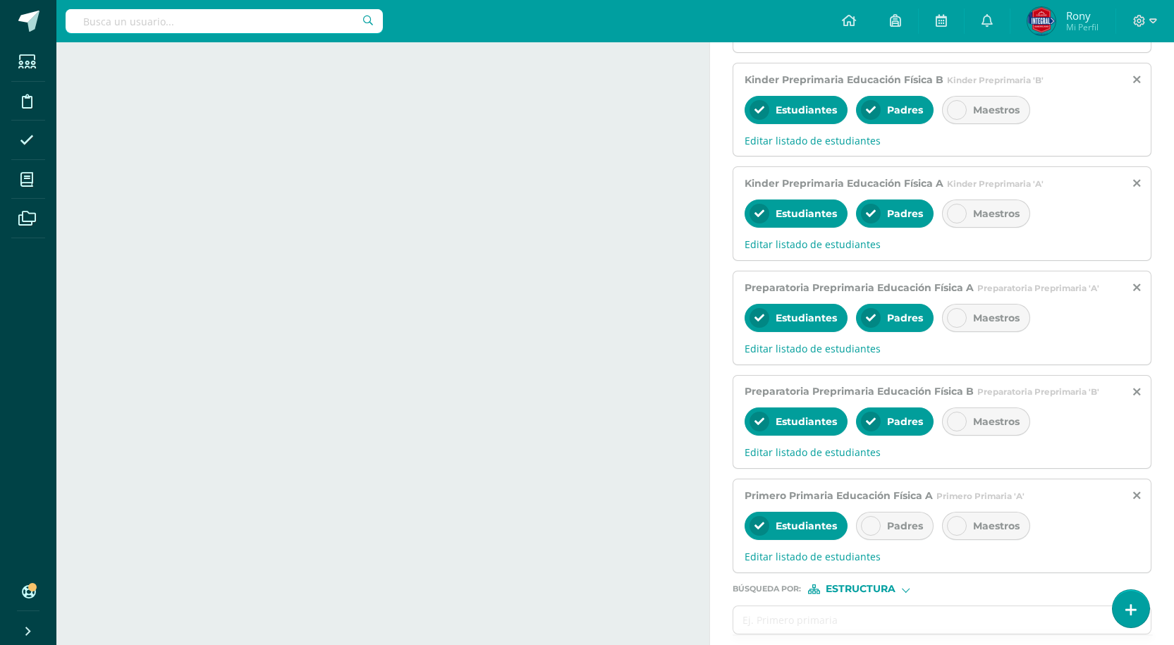
scroll to position [532, 0]
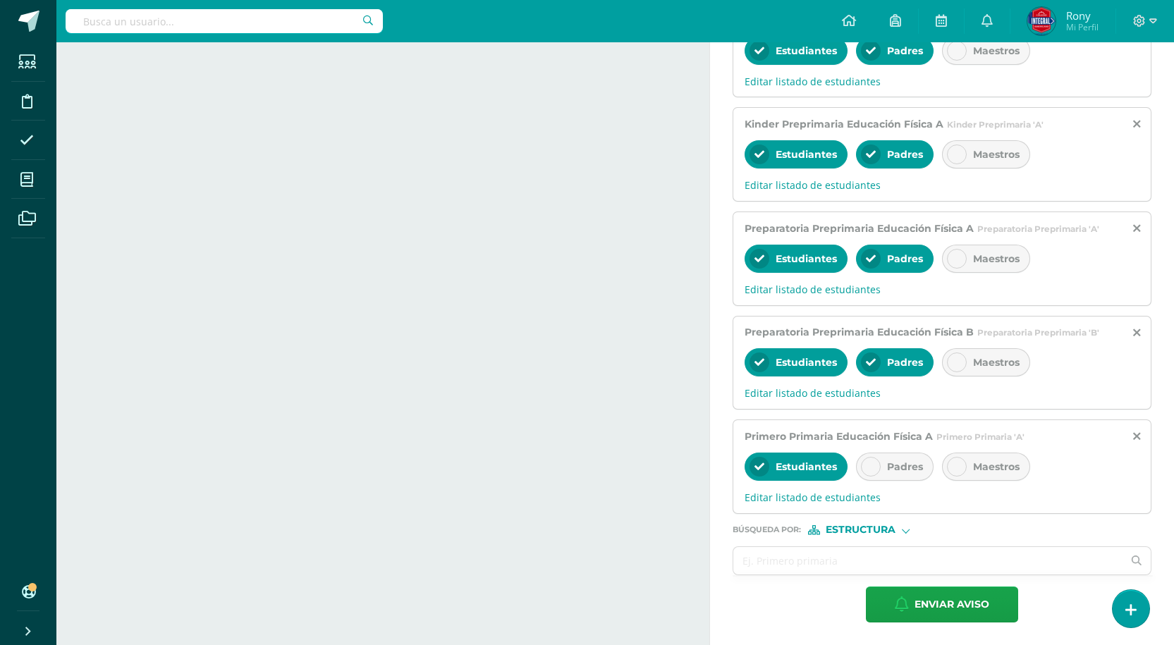
click at [885, 467] on div "Padres" at bounding box center [895, 467] width 78 height 28
click at [842, 563] on input "text" at bounding box center [927, 560] width 389 height 27
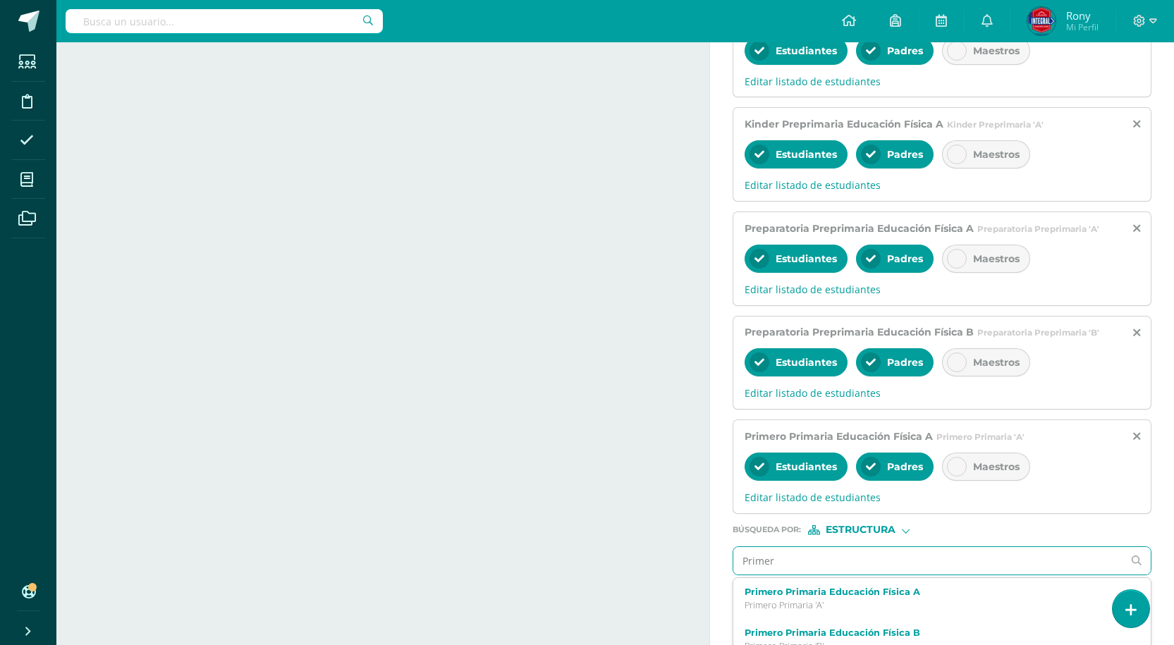
type input "Primero"
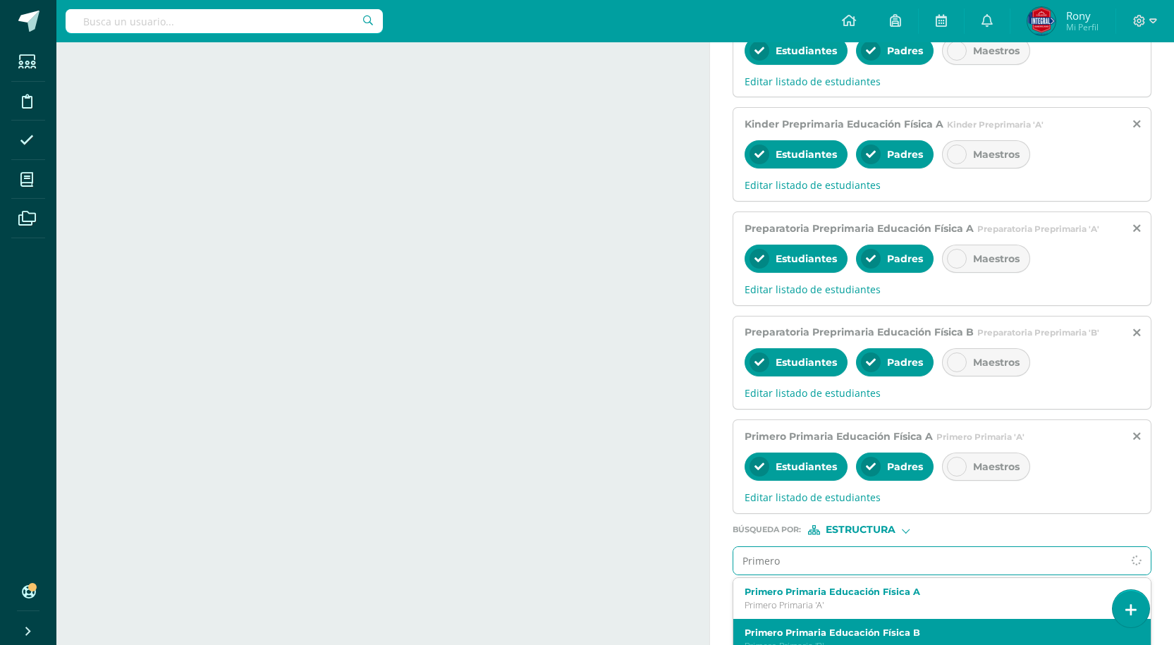
scroll to position [547, 0]
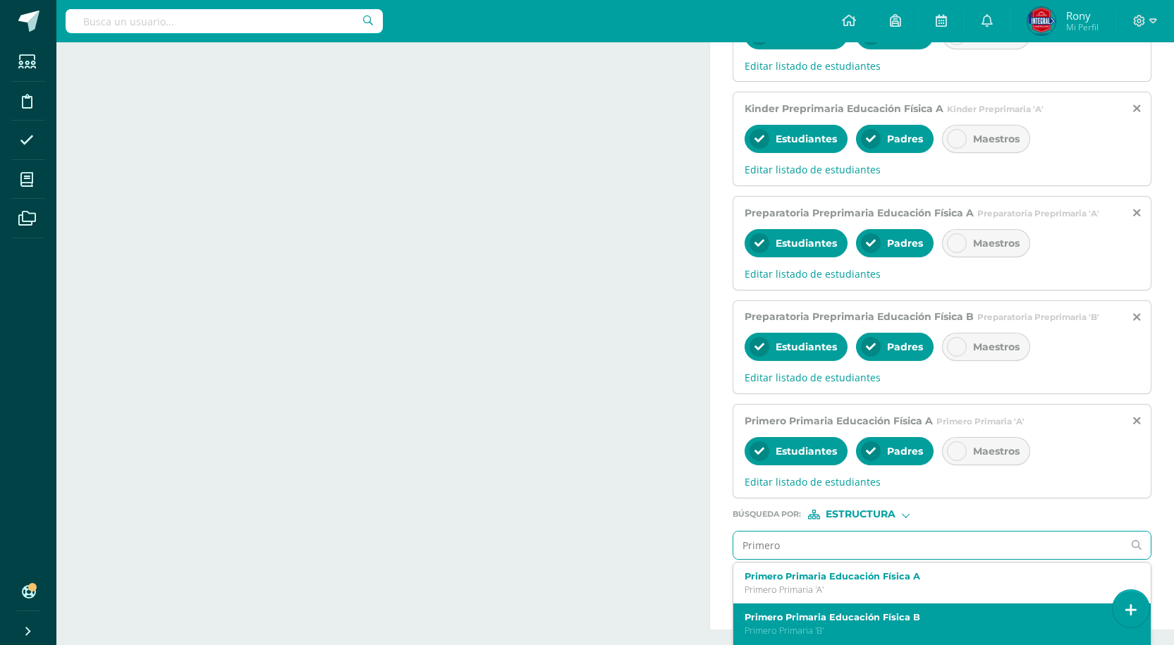
click at [869, 619] on label "Primero Primaria Educación Física B" at bounding box center [933, 617] width 378 height 11
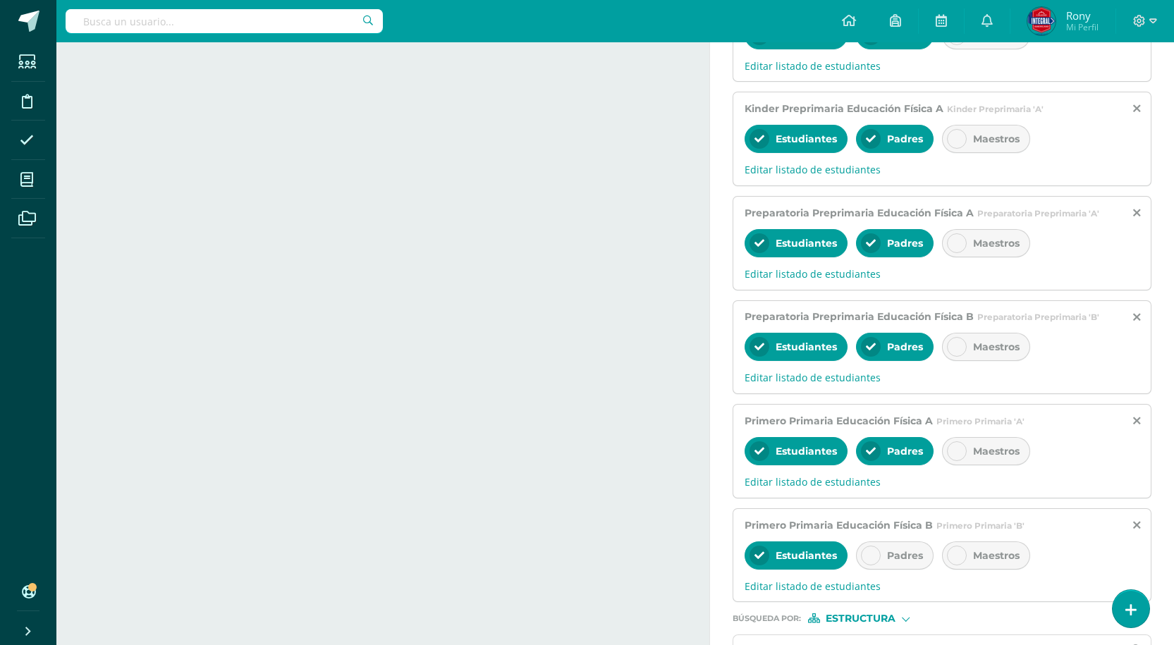
click at [883, 553] on div "Padres" at bounding box center [895, 555] width 78 height 28
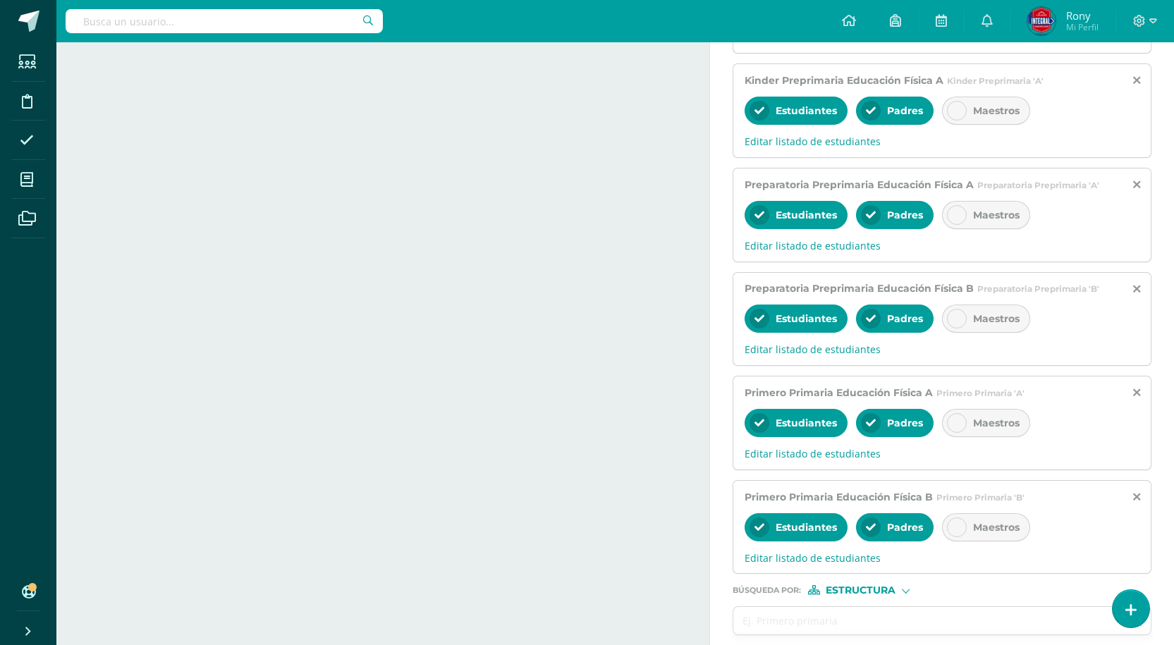
scroll to position [635, 0]
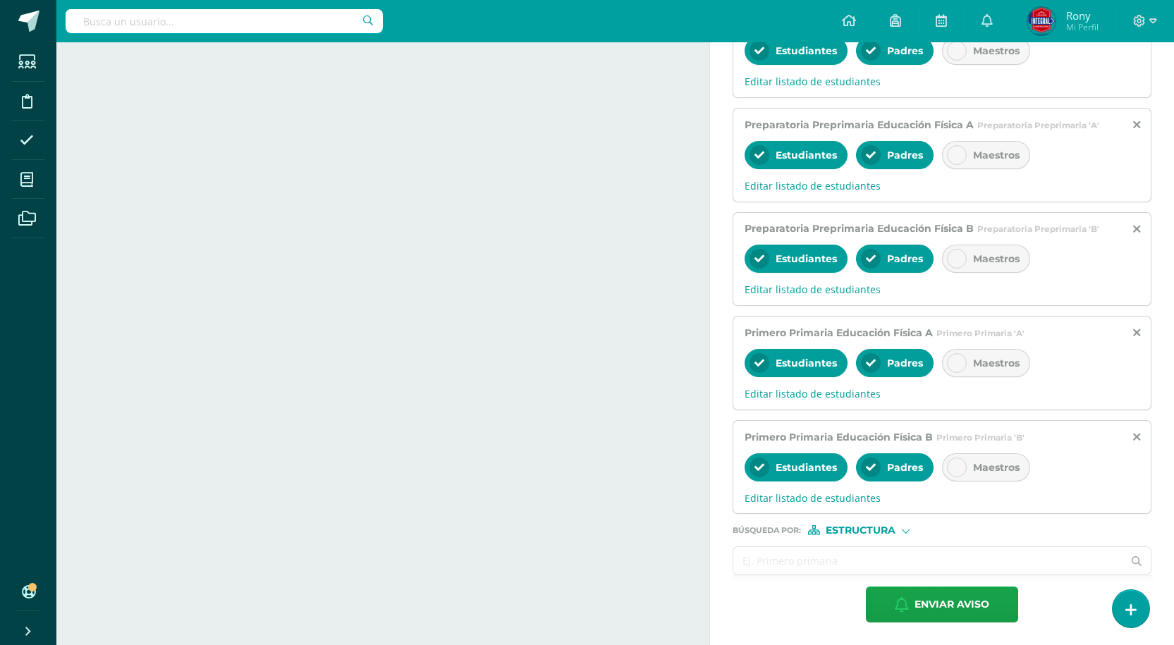
click at [865, 561] on input "text" at bounding box center [927, 560] width 389 height 27
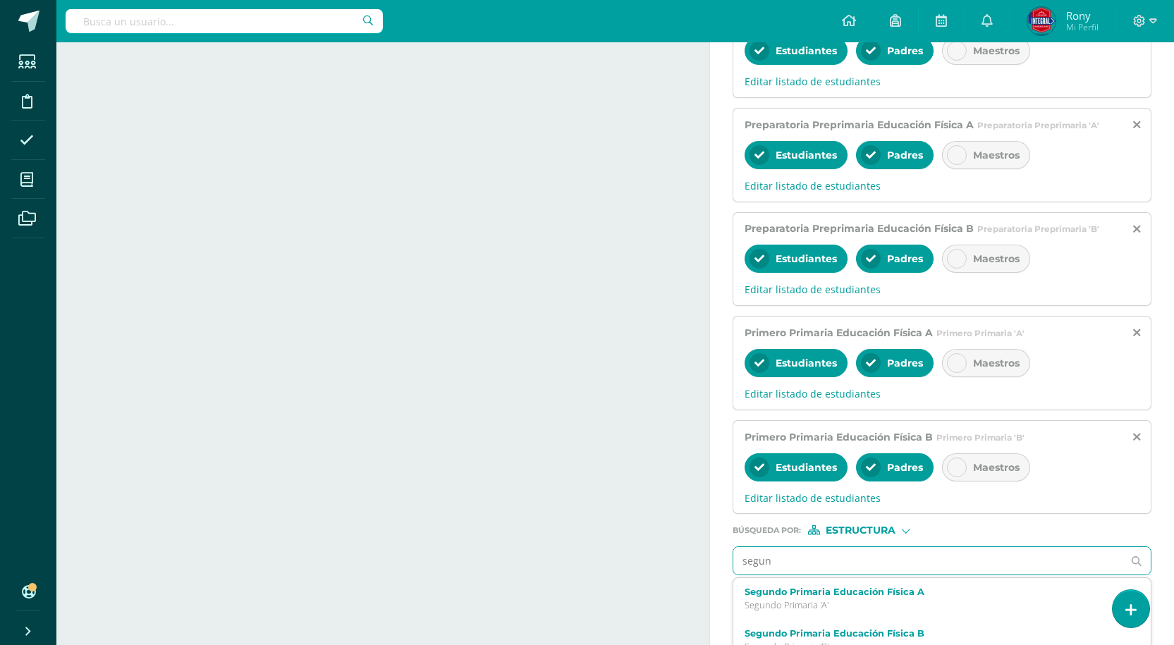
type input "segund"
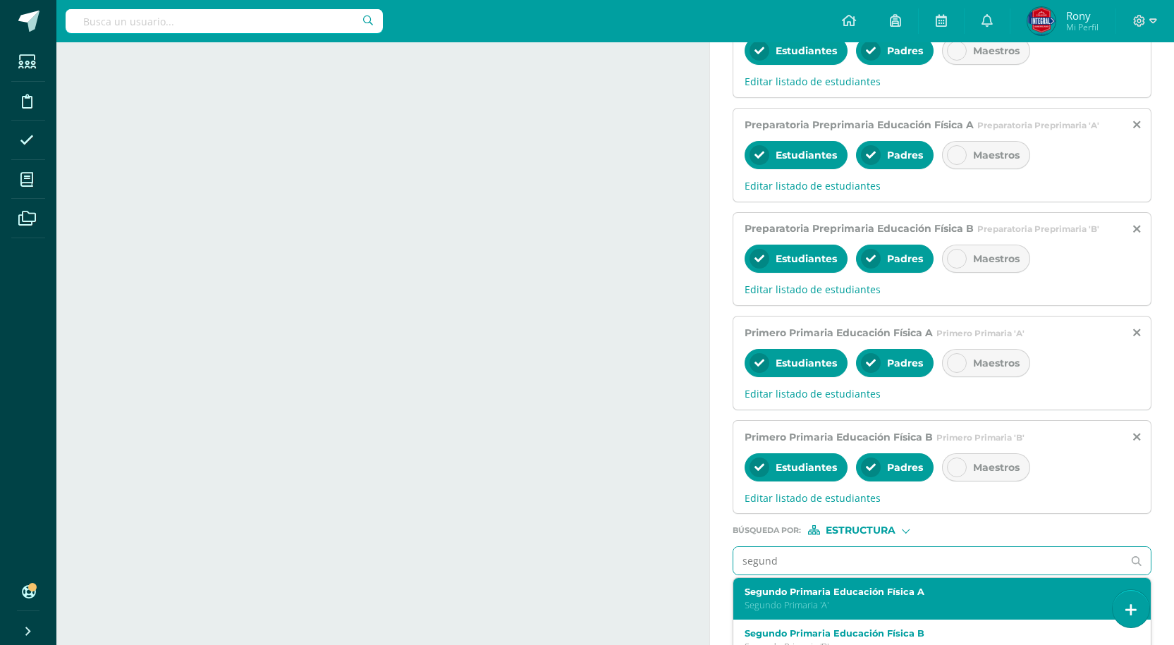
click at [864, 597] on label "Segundo Primaria Educación Física A" at bounding box center [933, 592] width 378 height 11
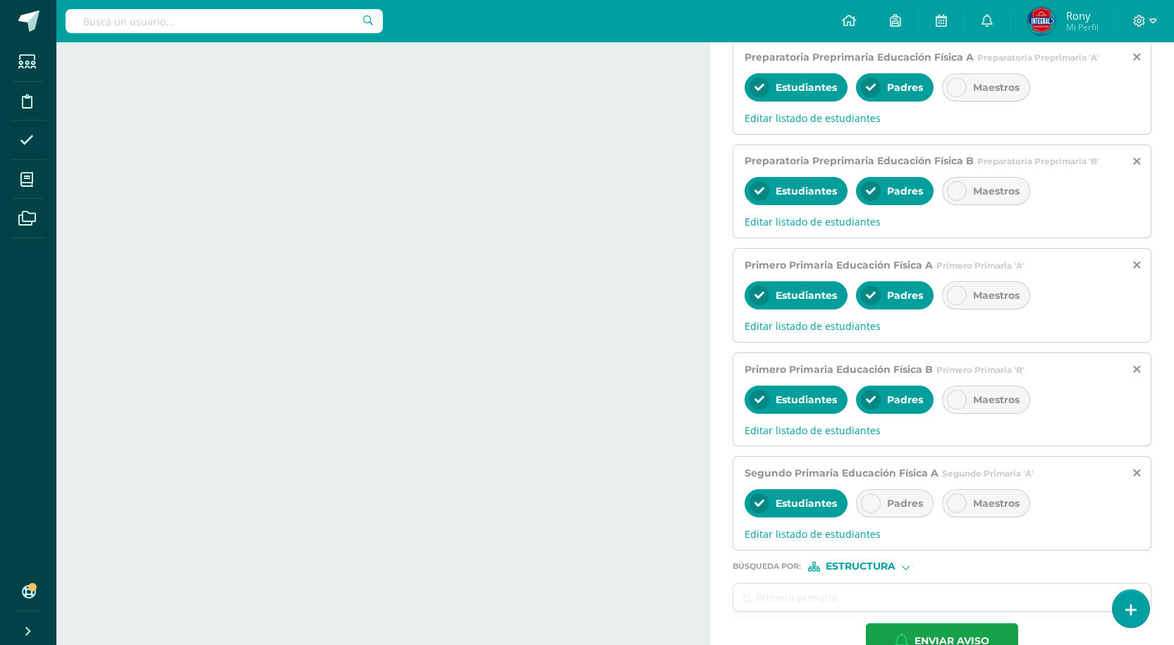
scroll to position [739, 0]
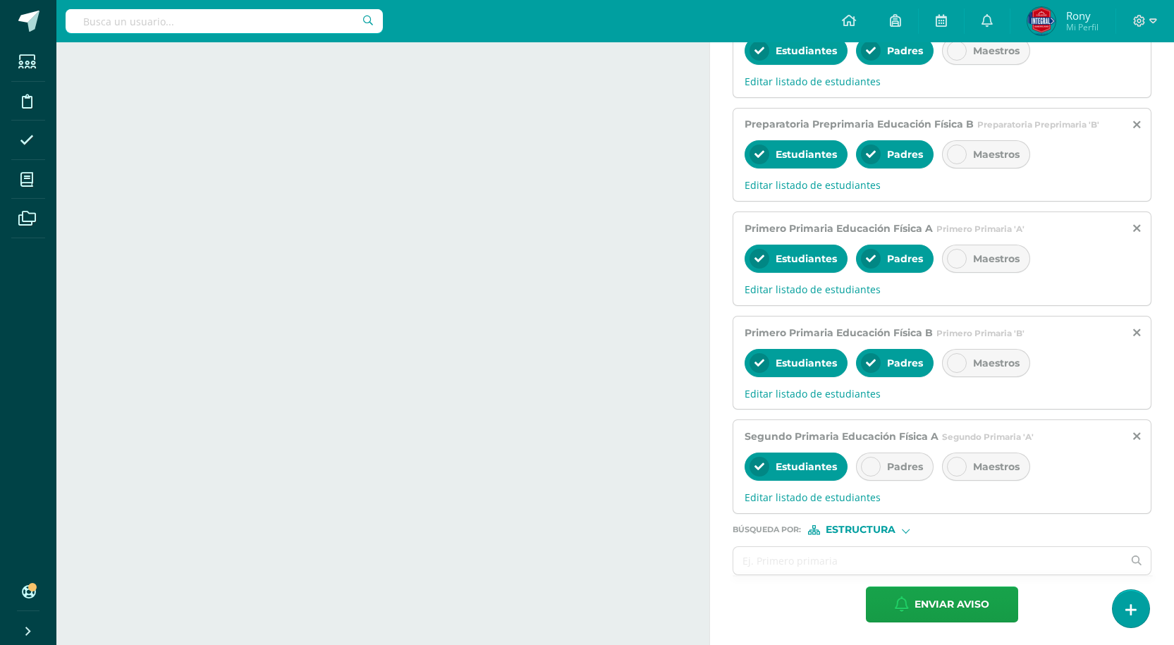
click at [885, 474] on div "Padres" at bounding box center [895, 467] width 78 height 28
click at [869, 567] on input "text" at bounding box center [927, 560] width 389 height 27
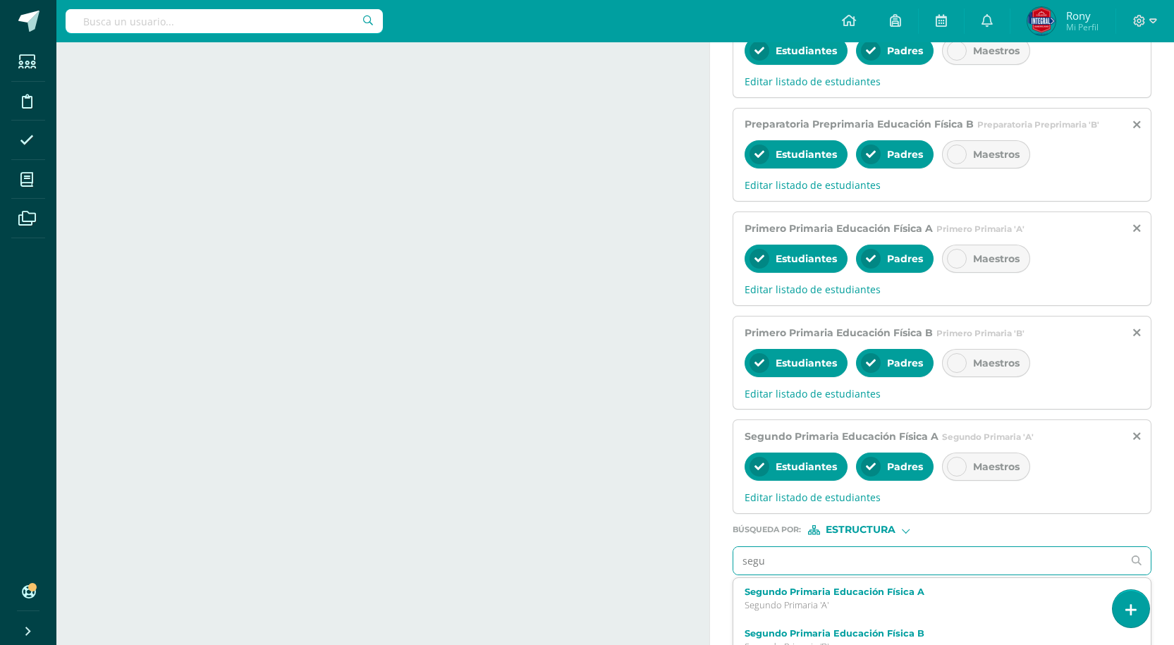
type input "segun"
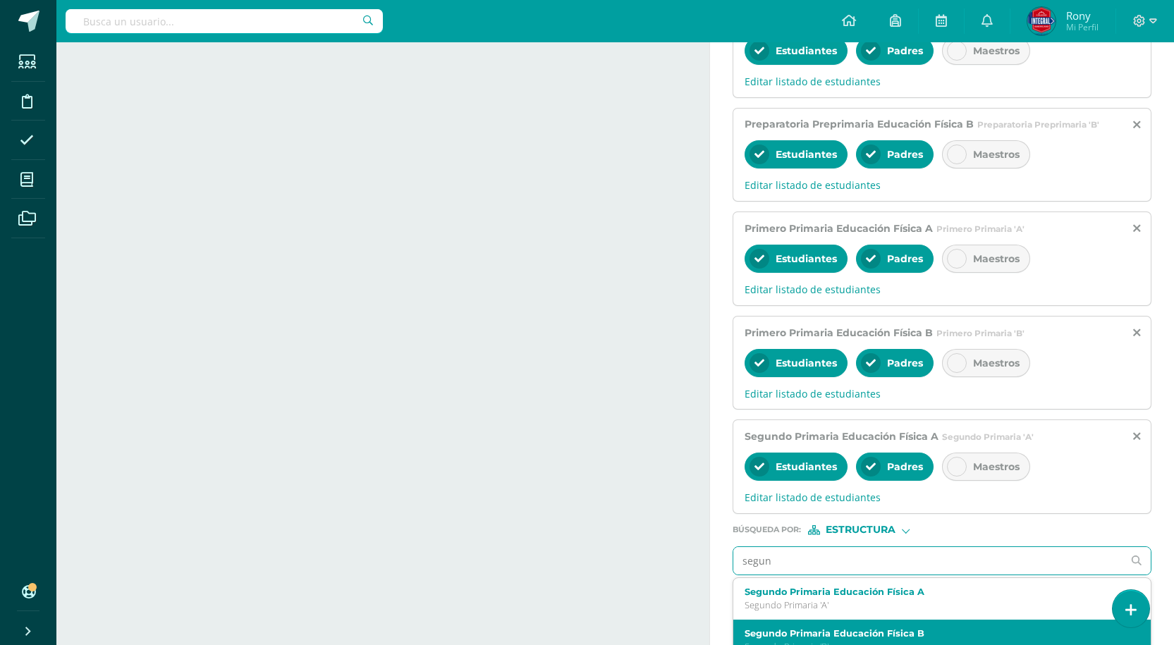
click at [873, 631] on label "Segundo Primaria Educación Física B" at bounding box center [933, 633] width 378 height 11
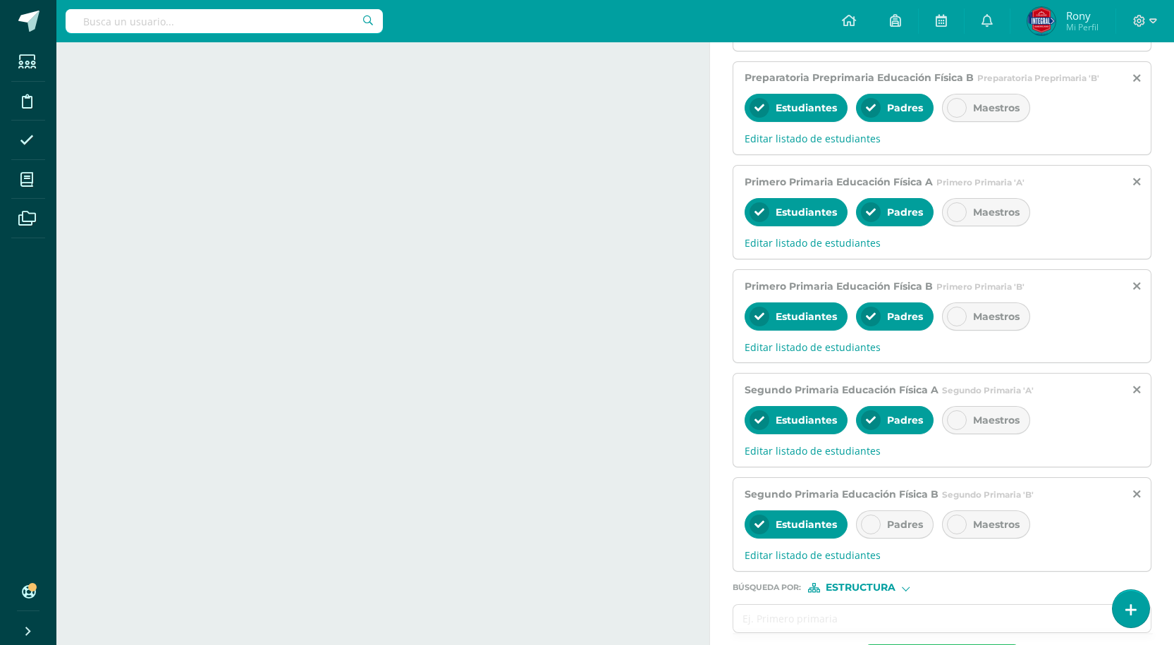
scroll to position [844, 0]
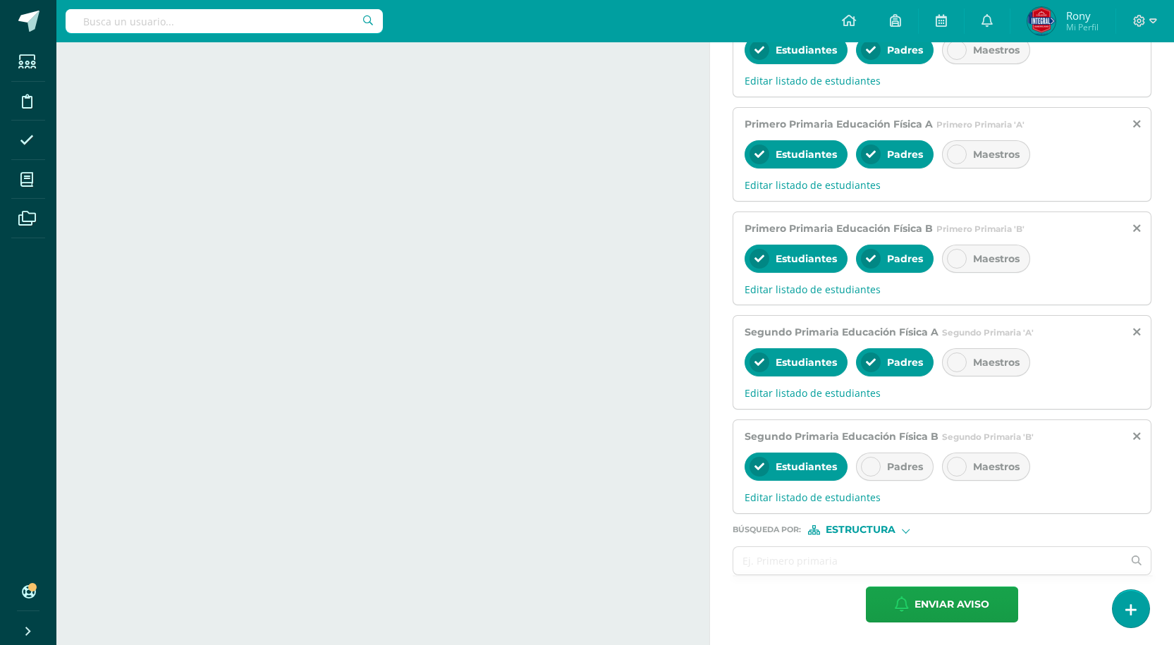
click at [877, 473] on div at bounding box center [871, 467] width 20 height 20
click at [872, 560] on input "text" at bounding box center [927, 560] width 389 height 27
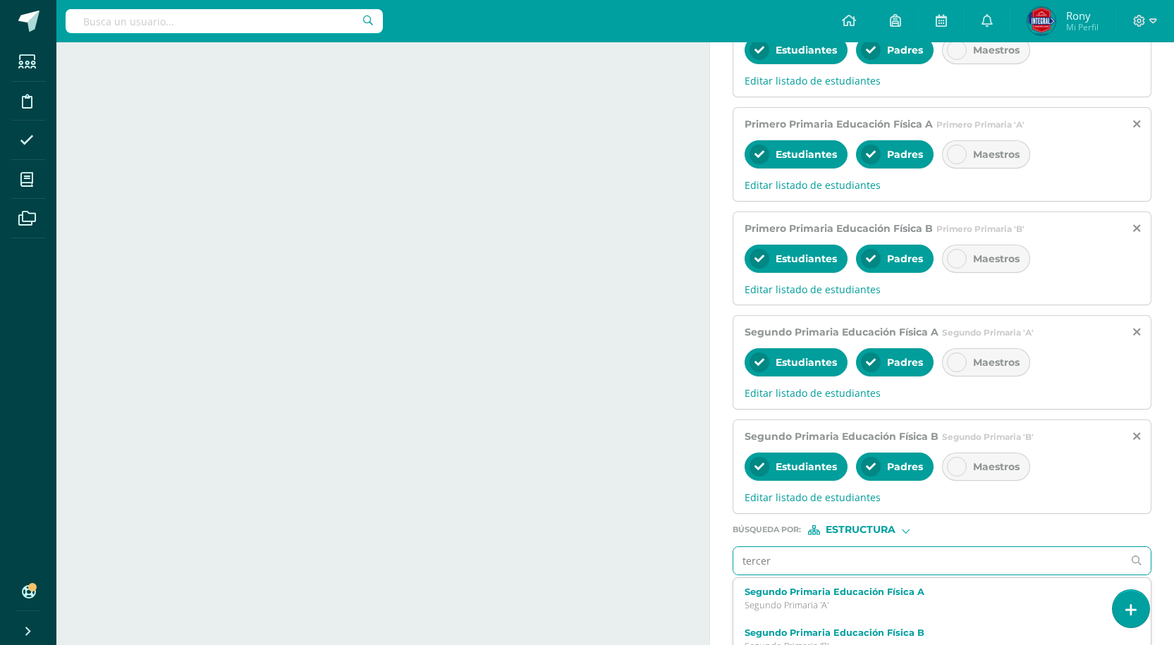
type input "tercero"
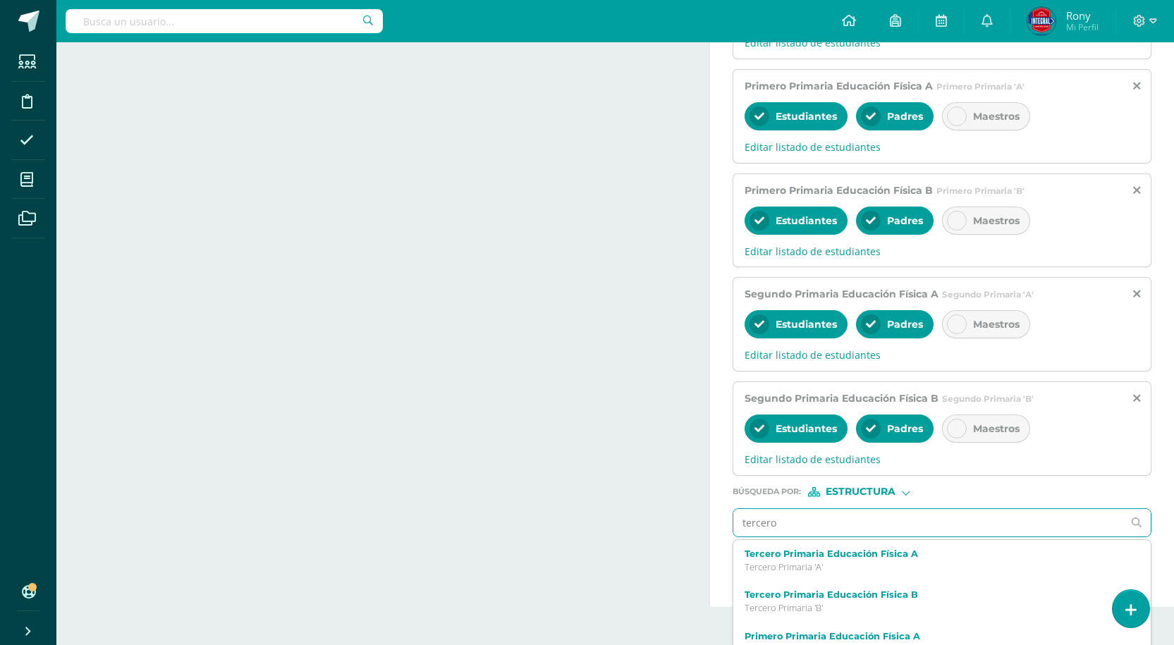
scroll to position [903, 0]
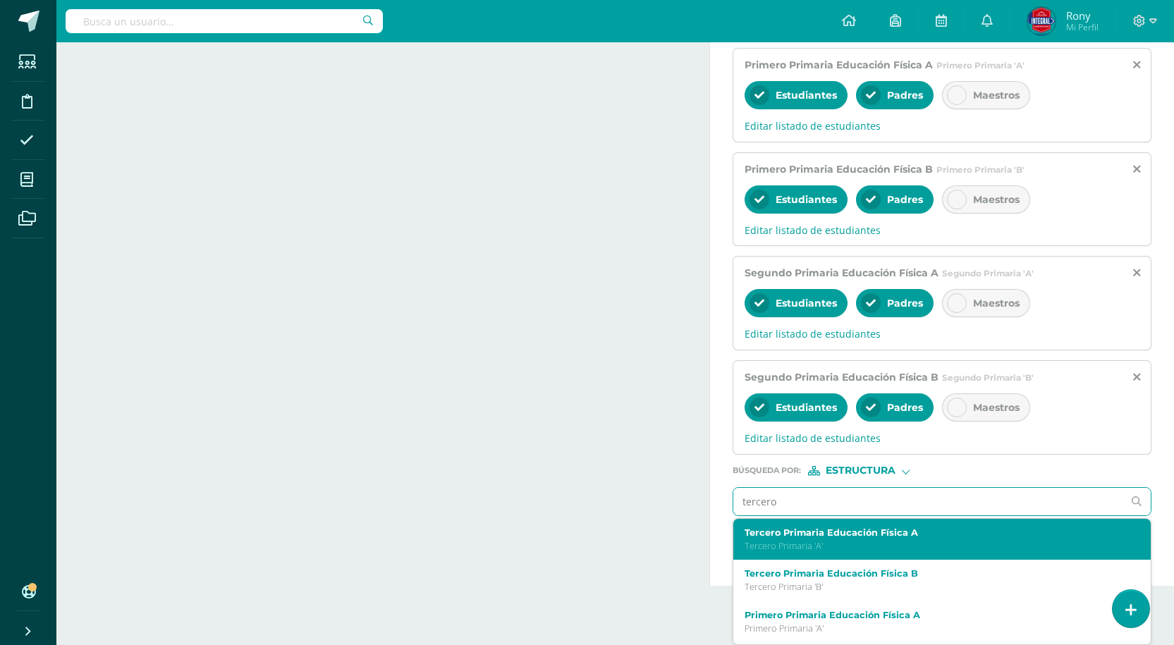
click at [874, 540] on p "Tercero Primaria 'A'" at bounding box center [933, 546] width 378 height 12
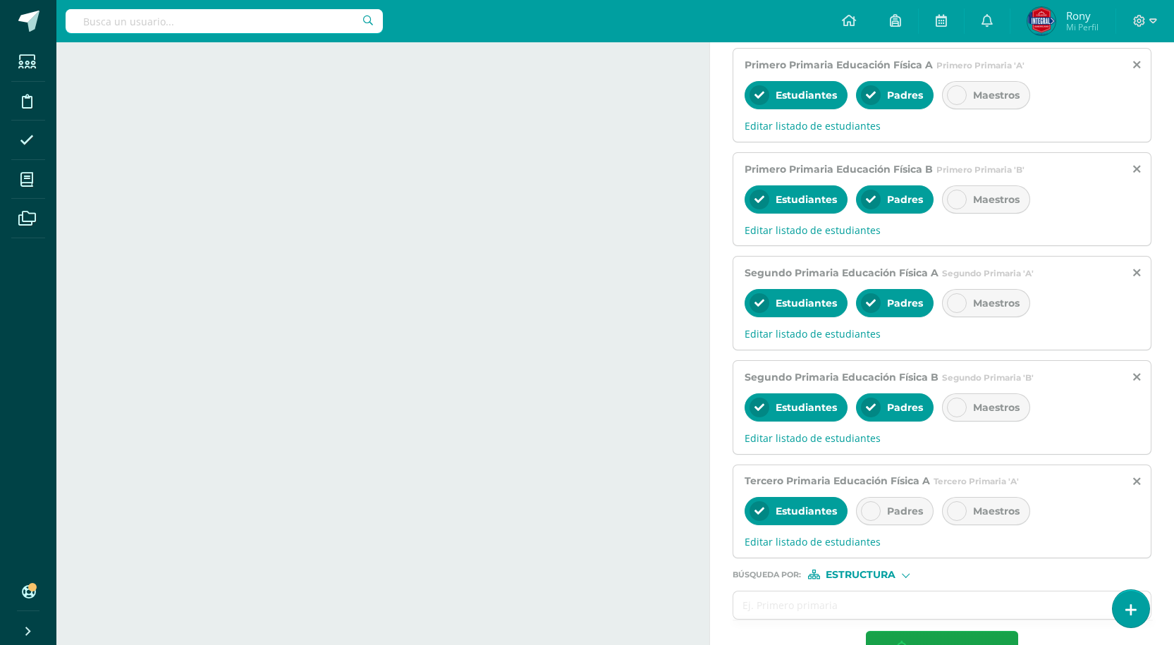
click at [891, 515] on span "Padres" at bounding box center [905, 511] width 36 height 13
click at [869, 606] on input "text" at bounding box center [927, 604] width 389 height 27
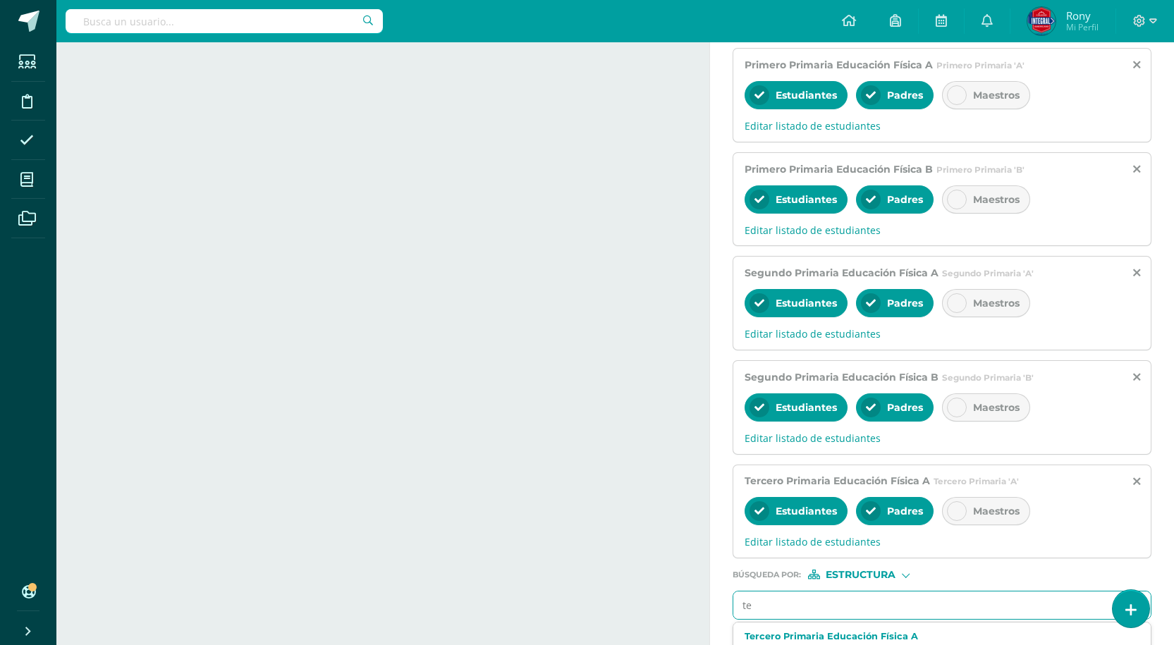
type input "ter"
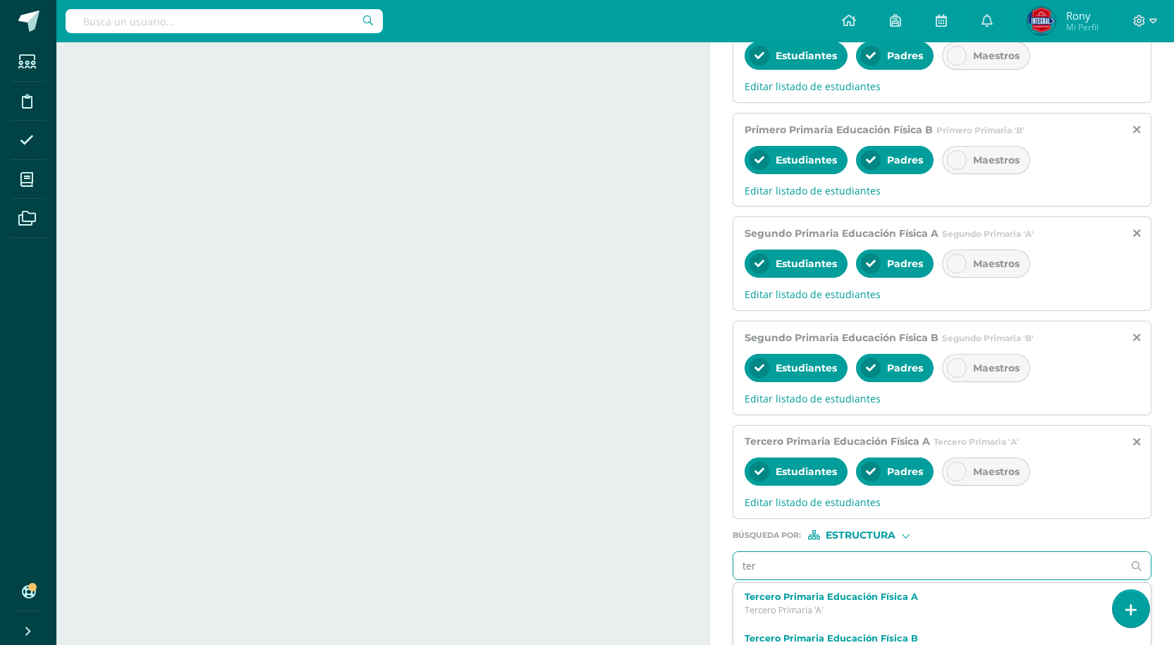
scroll to position [964, 0]
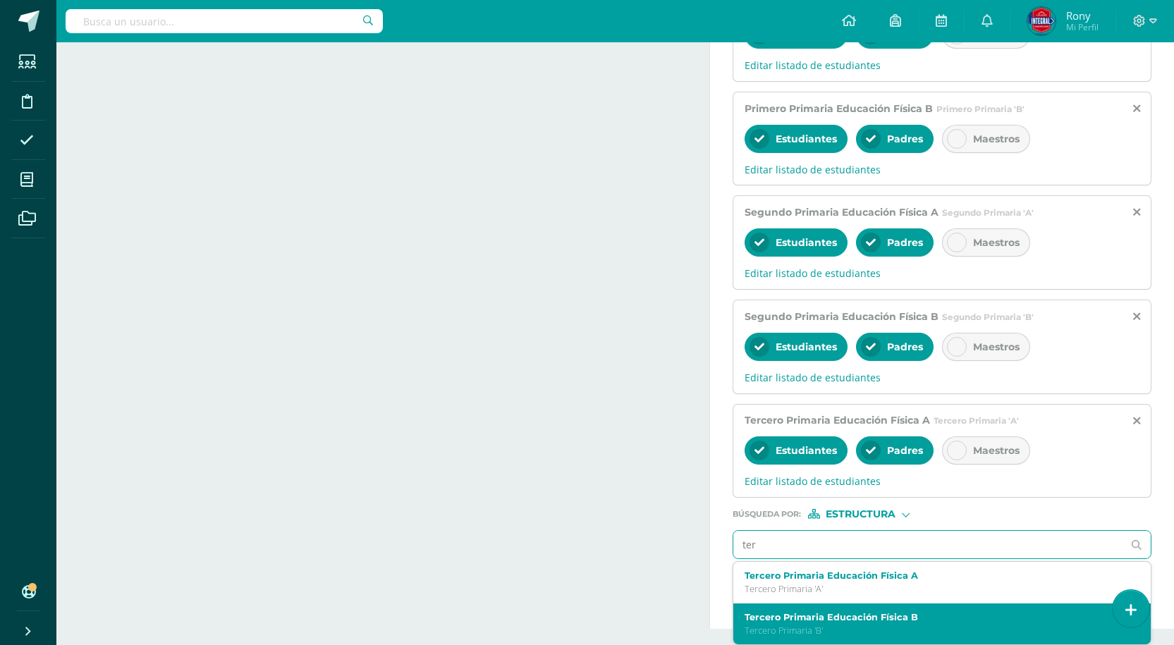
click at [858, 613] on label "Tercero Primaria Educación Física B" at bounding box center [933, 617] width 378 height 11
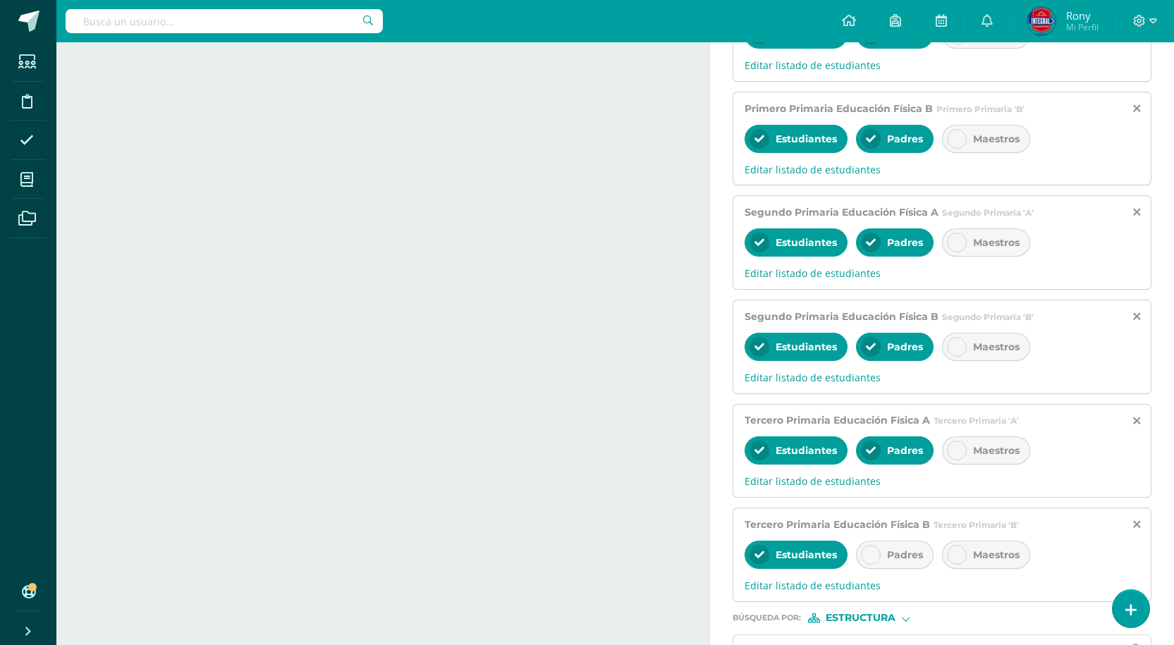
click at [880, 549] on div "Padres" at bounding box center [895, 555] width 78 height 28
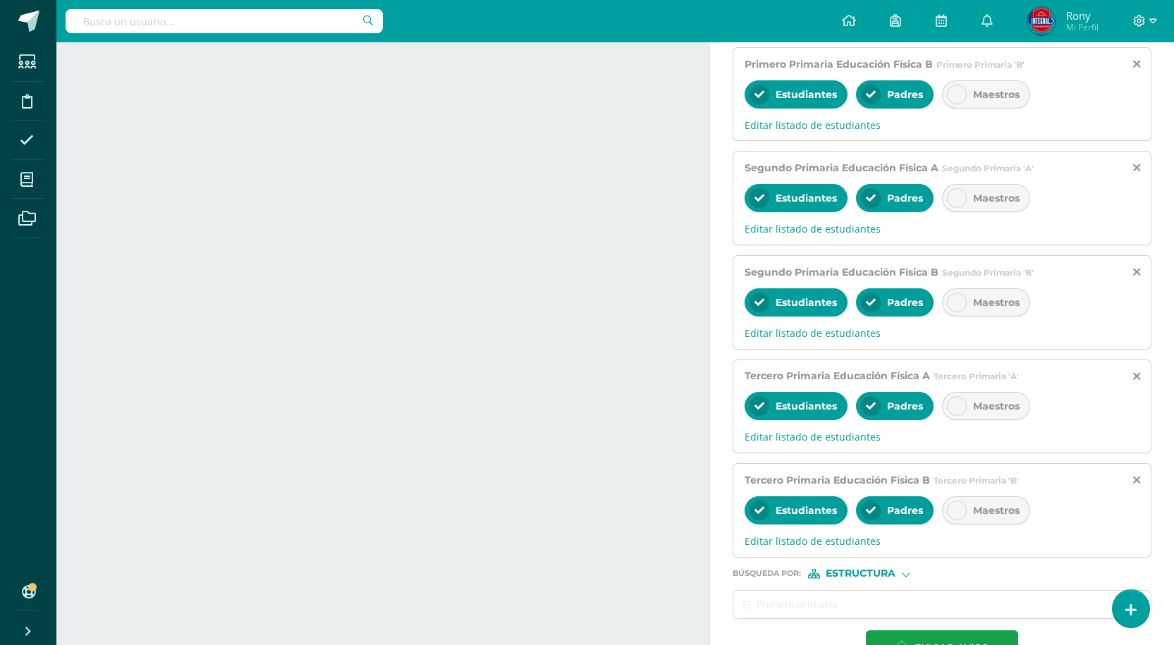
scroll to position [1052, 0]
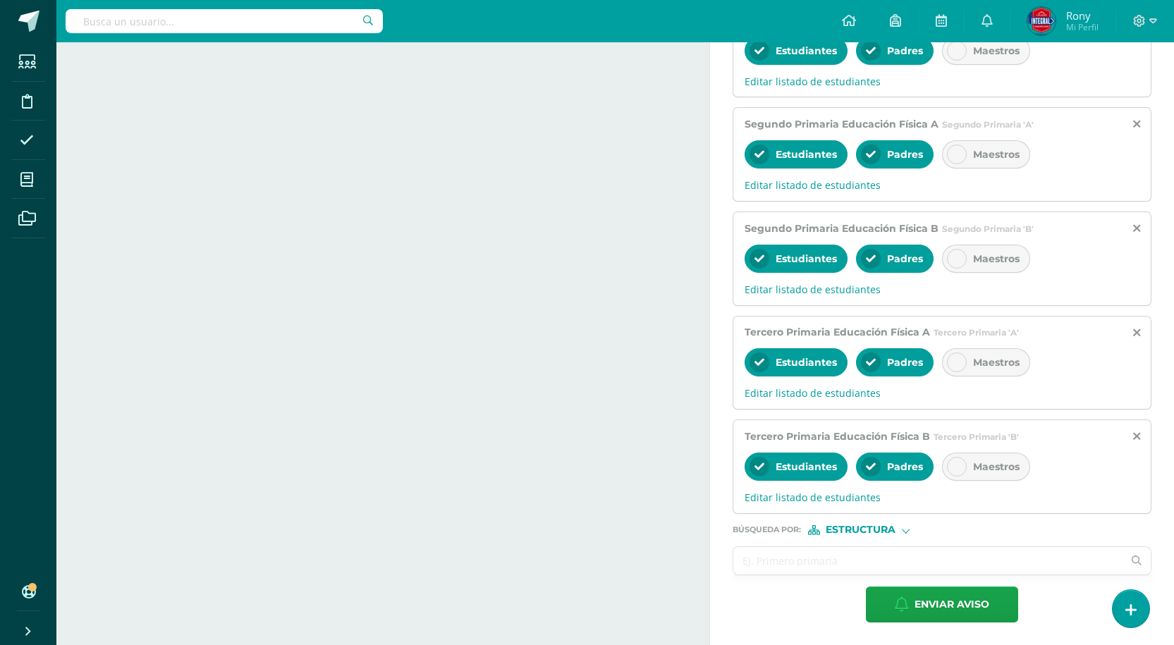
click at [893, 556] on input "text" at bounding box center [927, 560] width 389 height 27
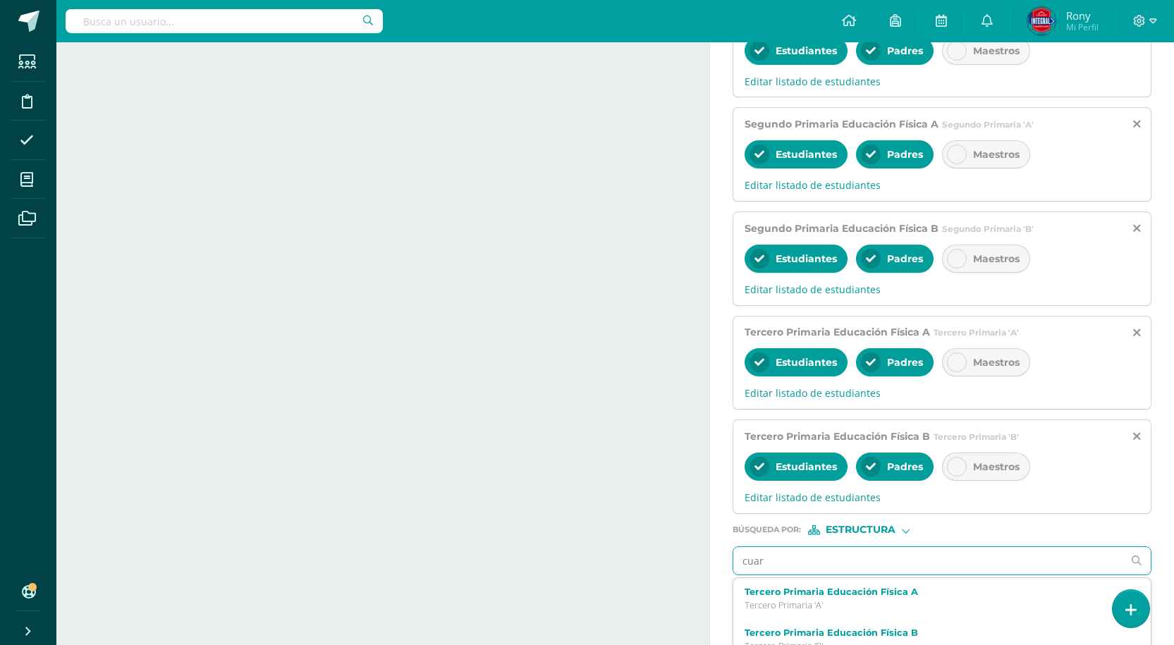
type input "cuart"
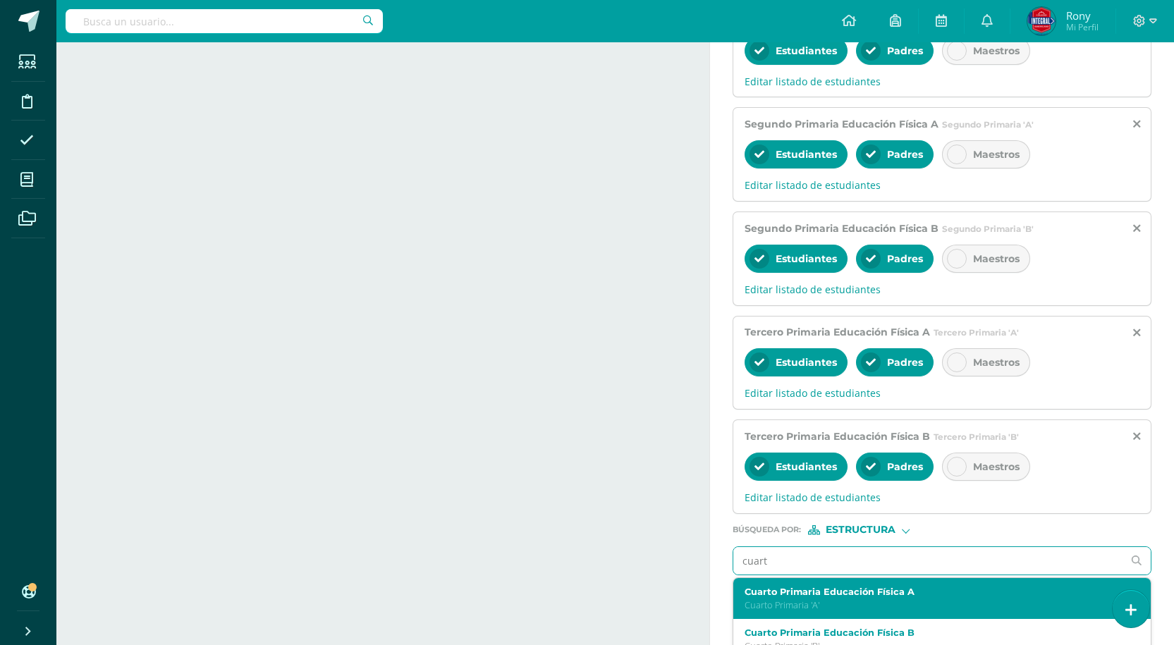
click at [843, 599] on p "Cuarto Primaria 'A'" at bounding box center [933, 605] width 378 height 12
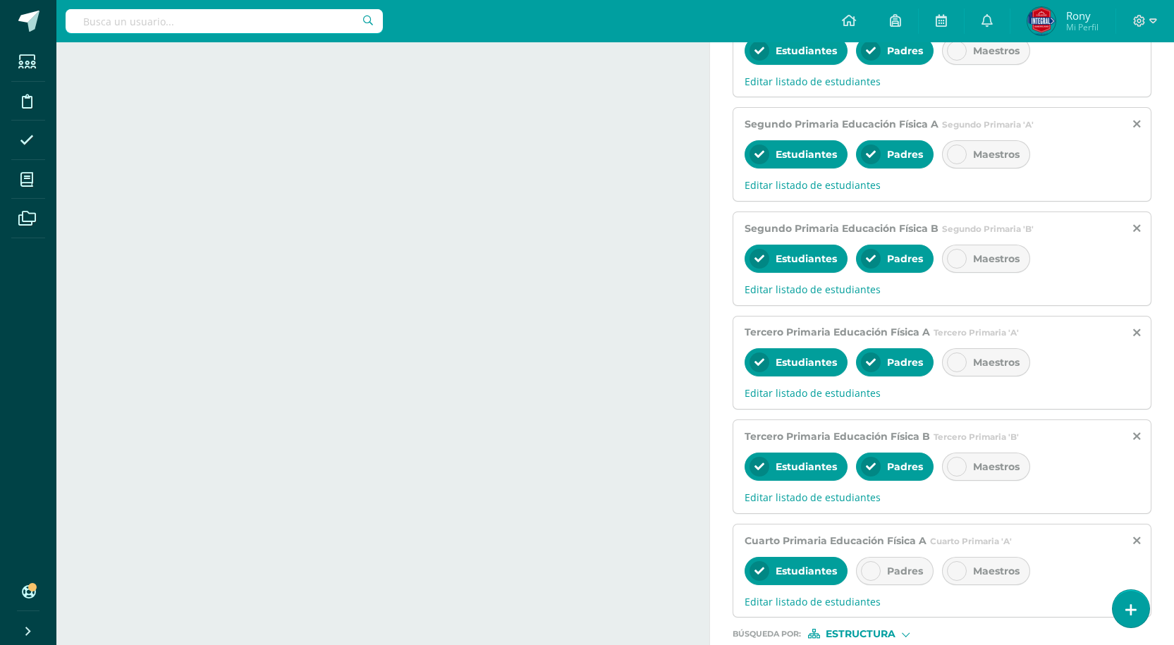
click at [881, 566] on div "Padres" at bounding box center [895, 571] width 78 height 28
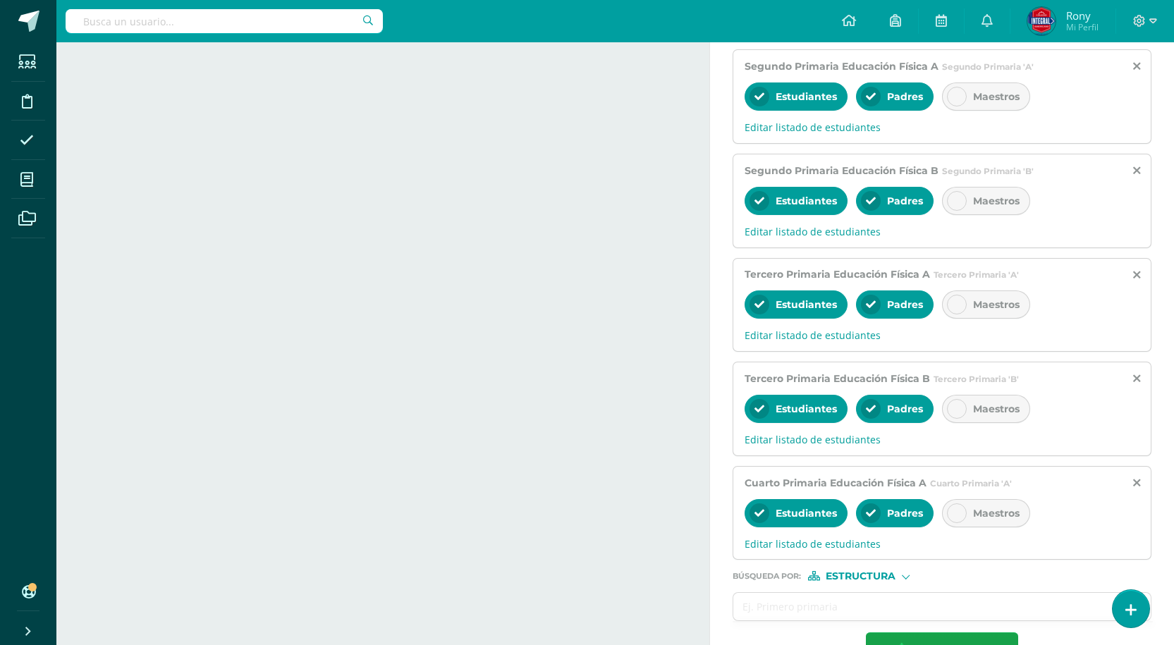
scroll to position [1155, 0]
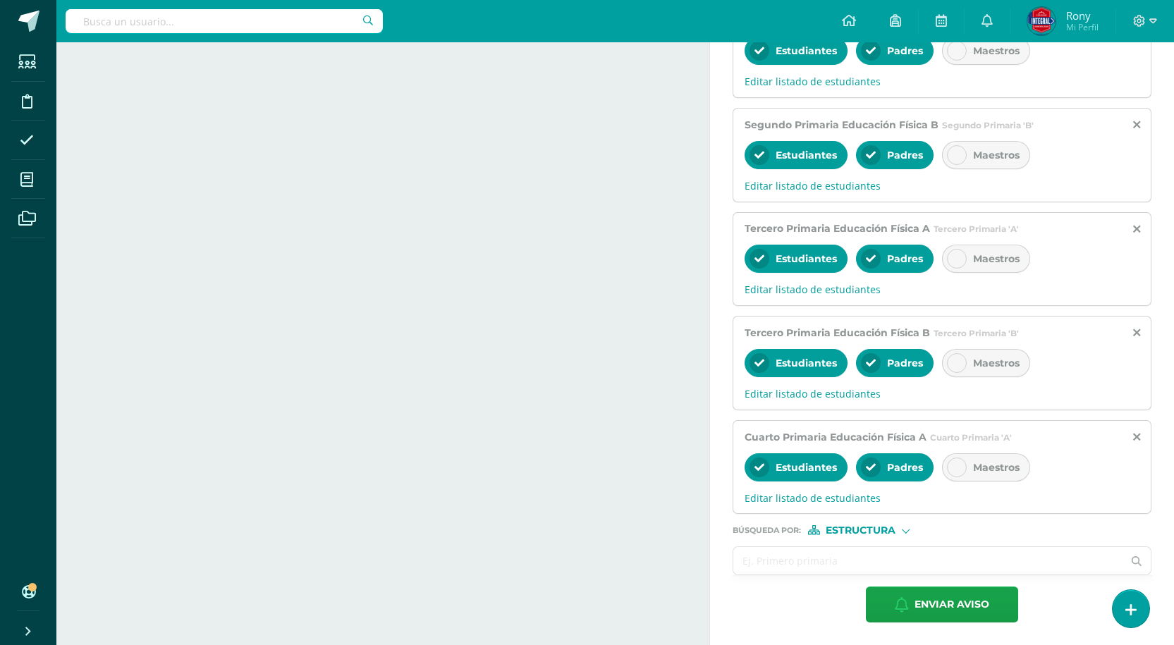
click at [907, 556] on input "text" at bounding box center [927, 560] width 389 height 27
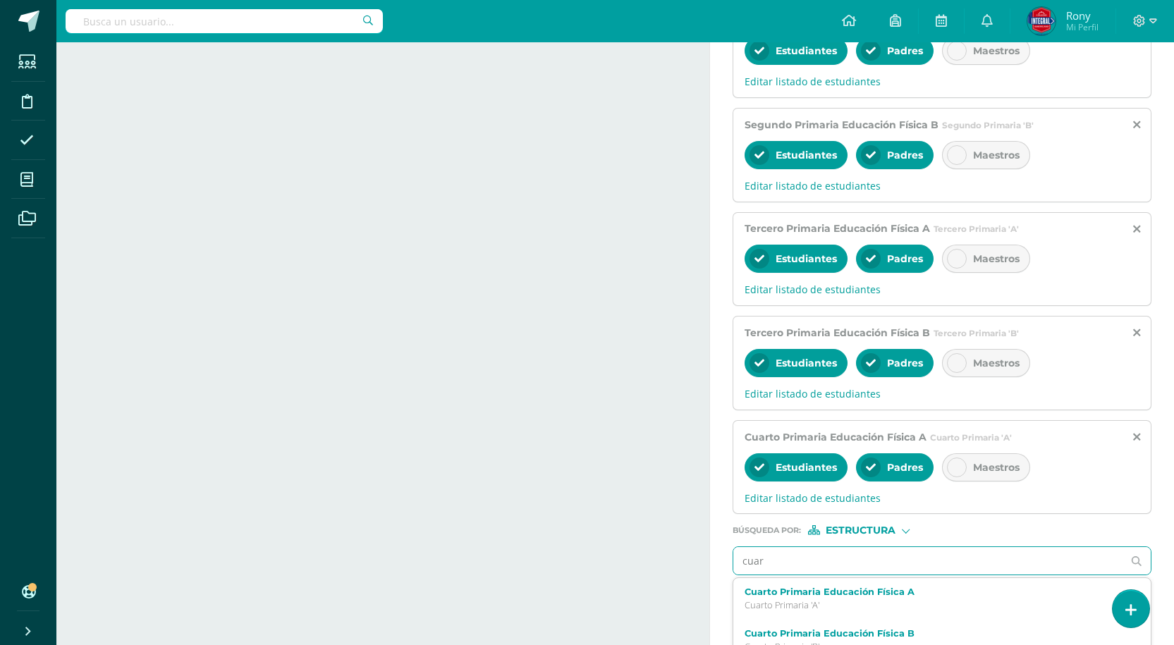
type input "cua"
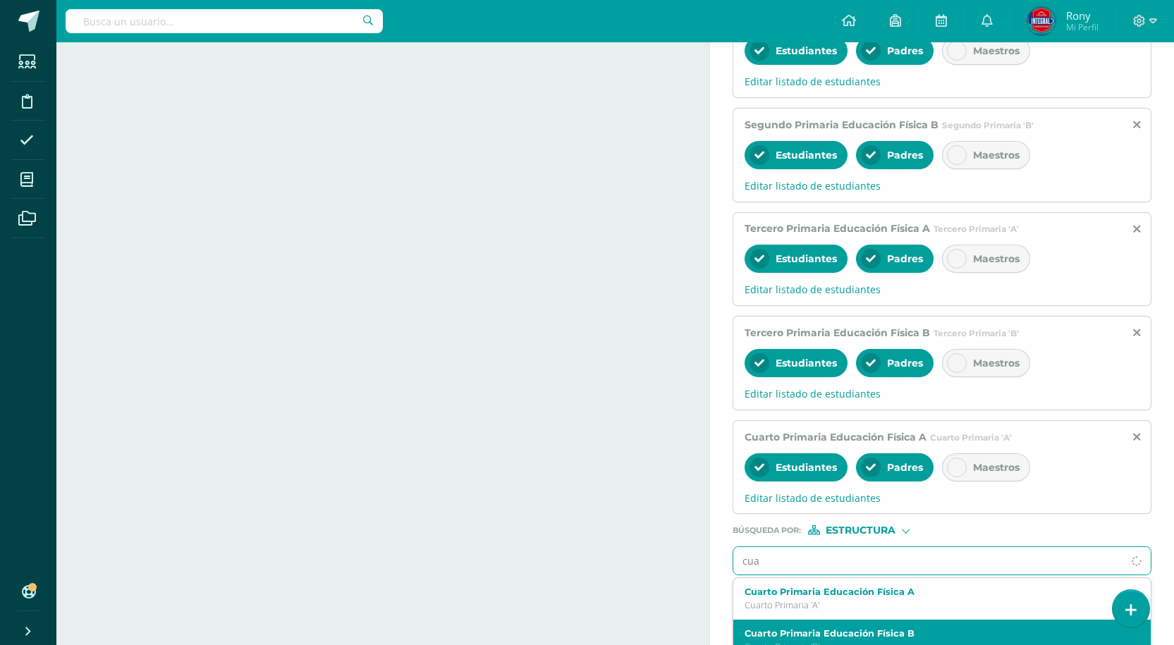
click at [794, 629] on div "Cuarto Primaria Educación Física B Cuarto Primaria 'B'" at bounding box center [933, 640] width 378 height 25
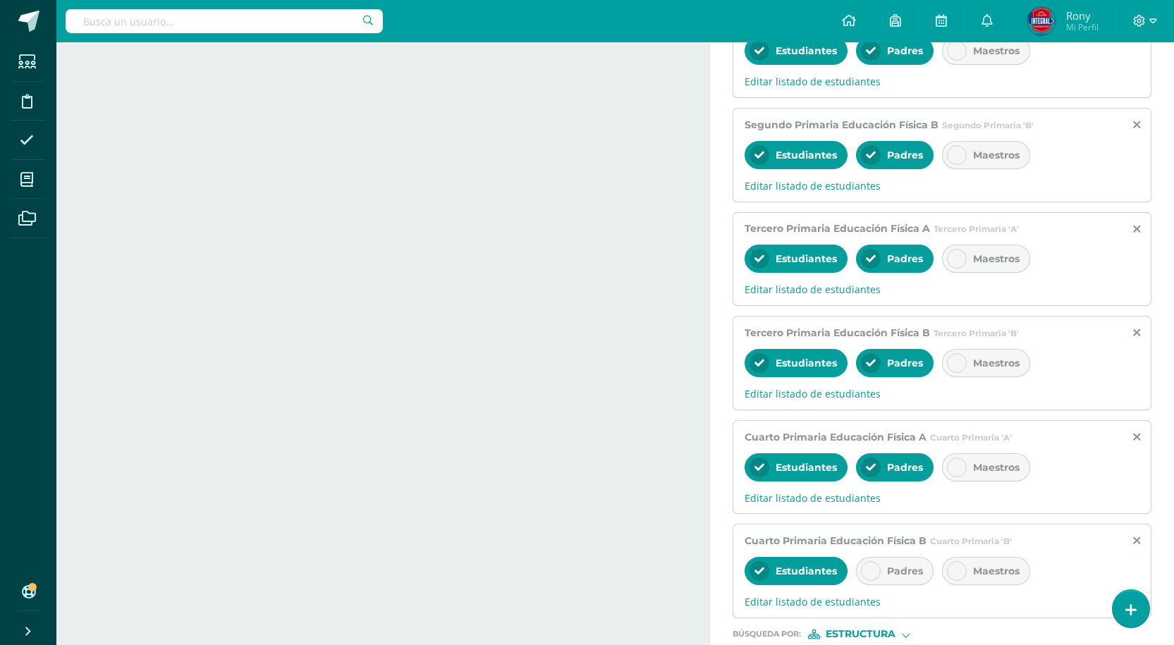
scroll to position [1172, 0]
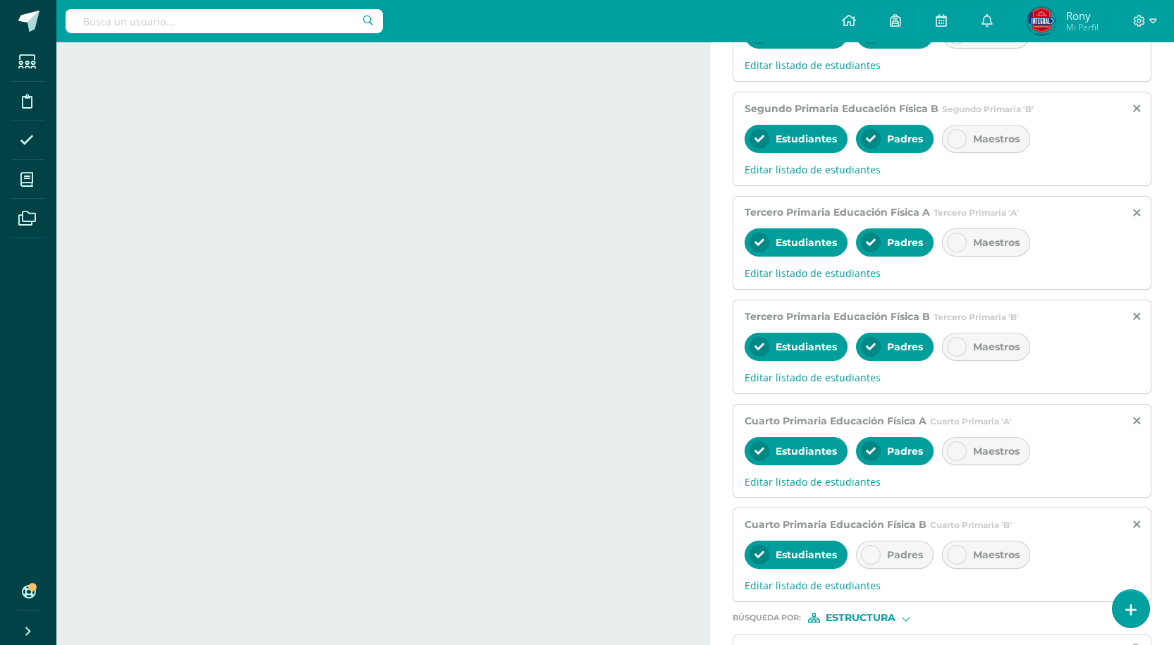
click at [889, 548] on div "Padres" at bounding box center [895, 555] width 78 height 28
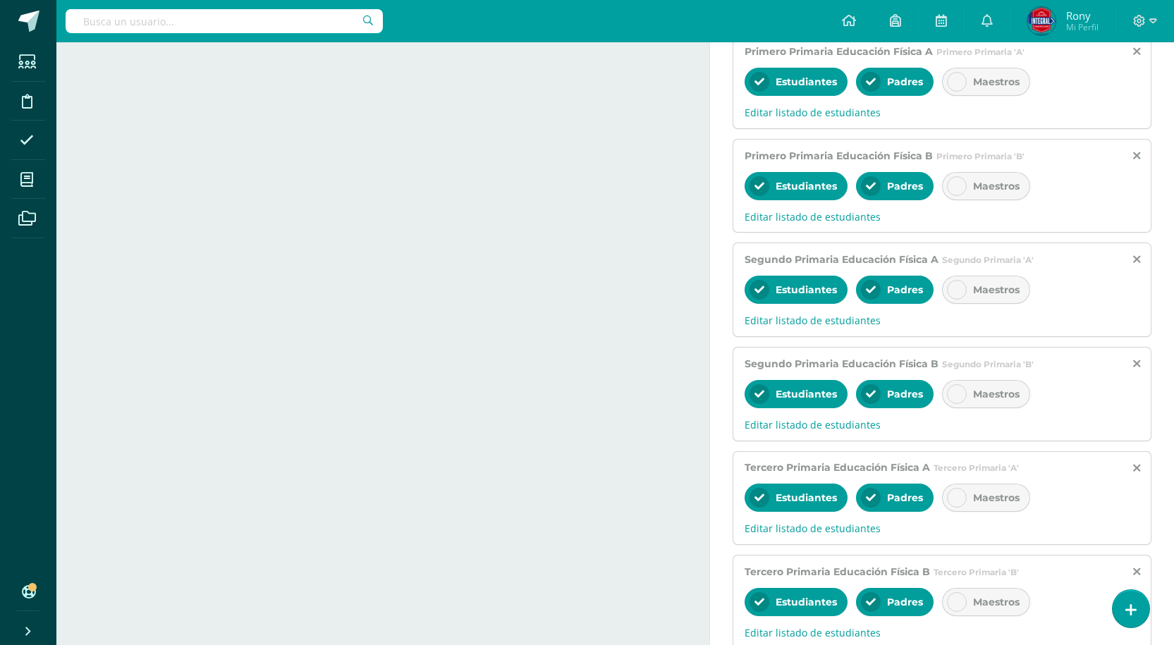
scroll to position [1260, 0]
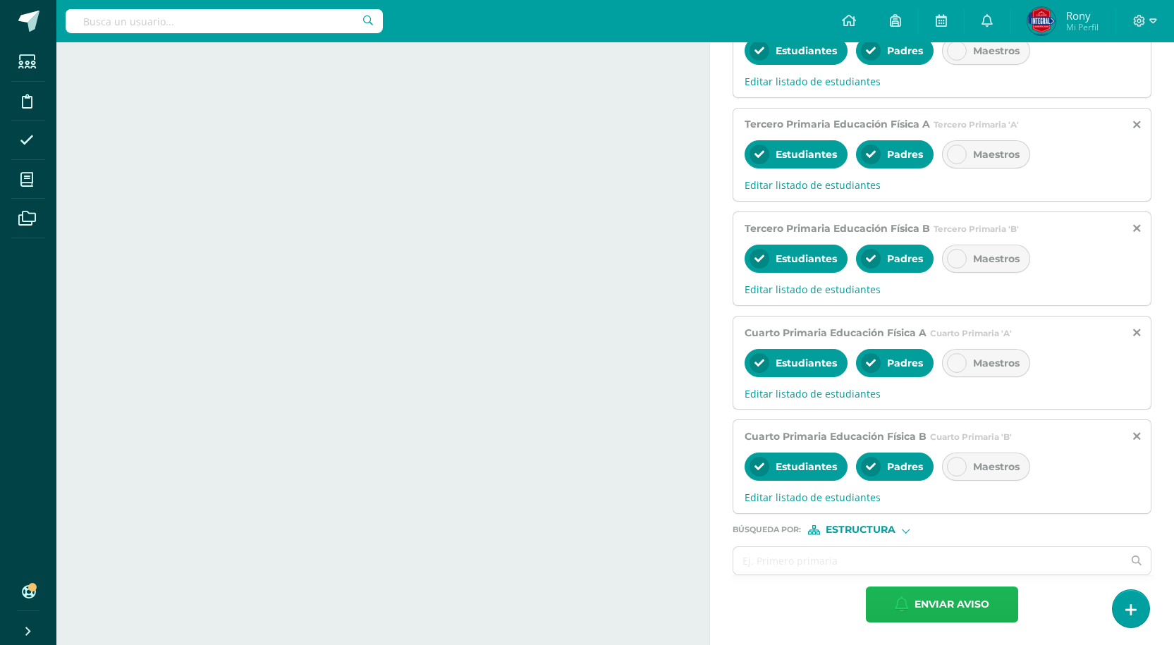
click at [950, 609] on span "Enviar aviso" at bounding box center [951, 604] width 75 height 35
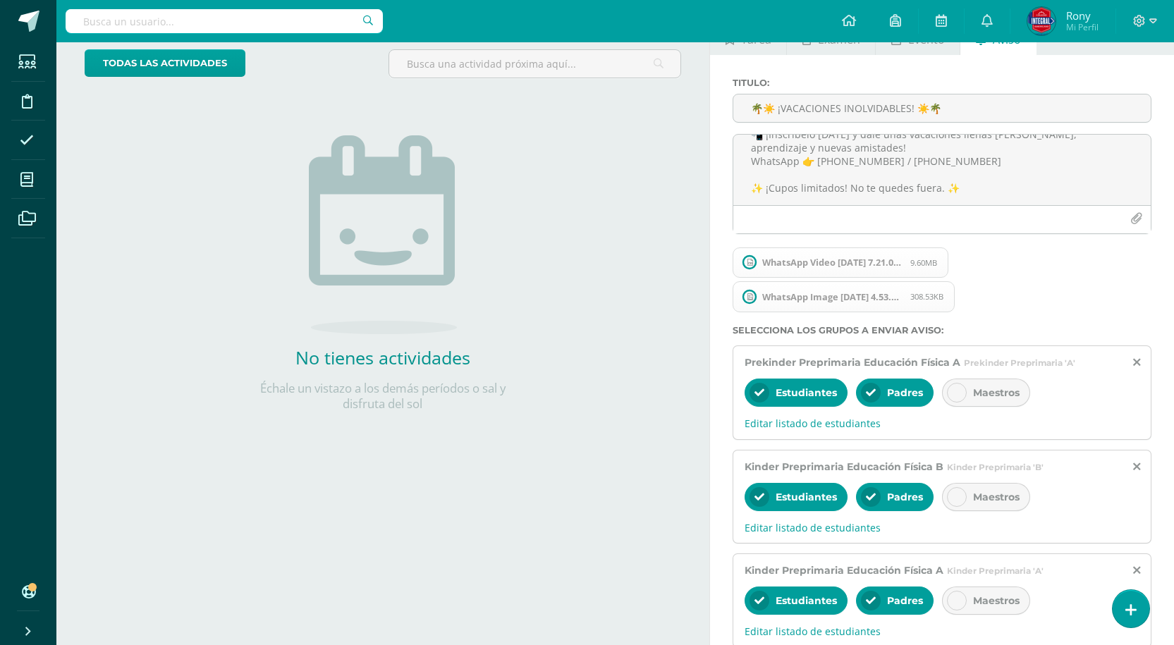
scroll to position [0, 0]
